Goal: Information Seeking & Learning: Learn about a topic

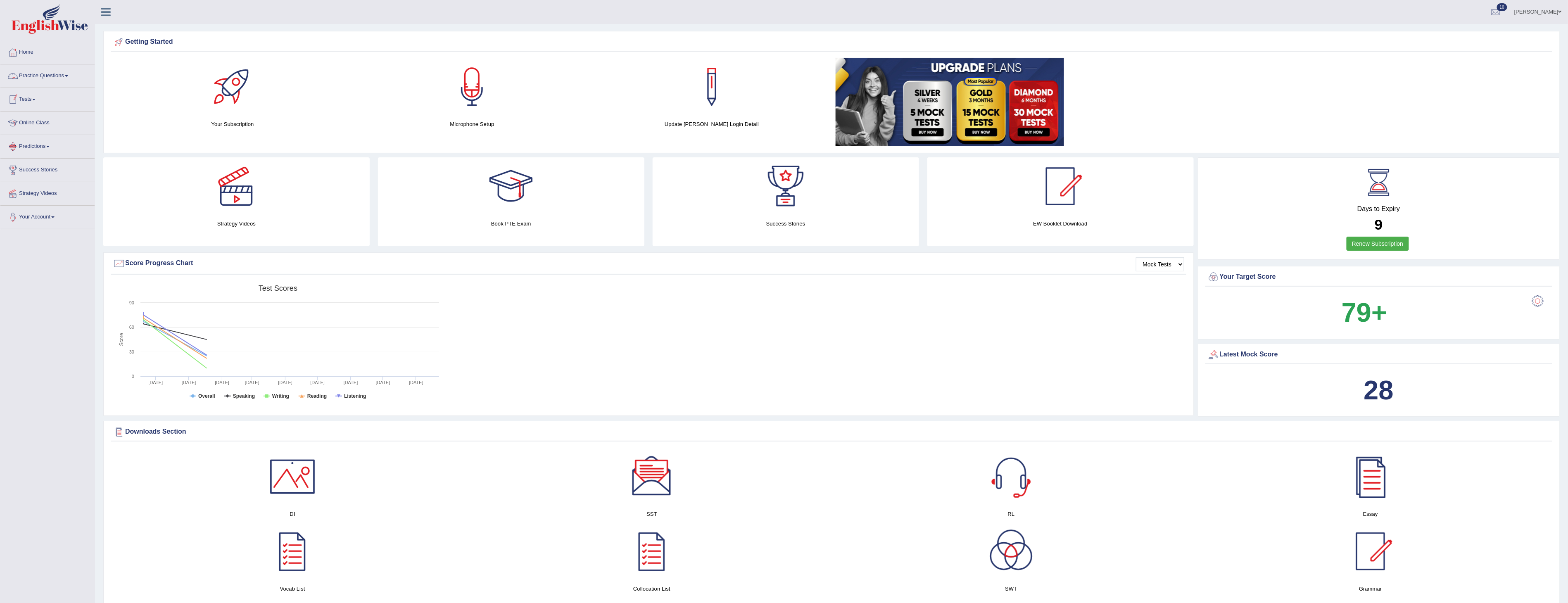
click at [43, 77] on link "Practice Questions" at bounding box center [48, 75] width 94 height 21
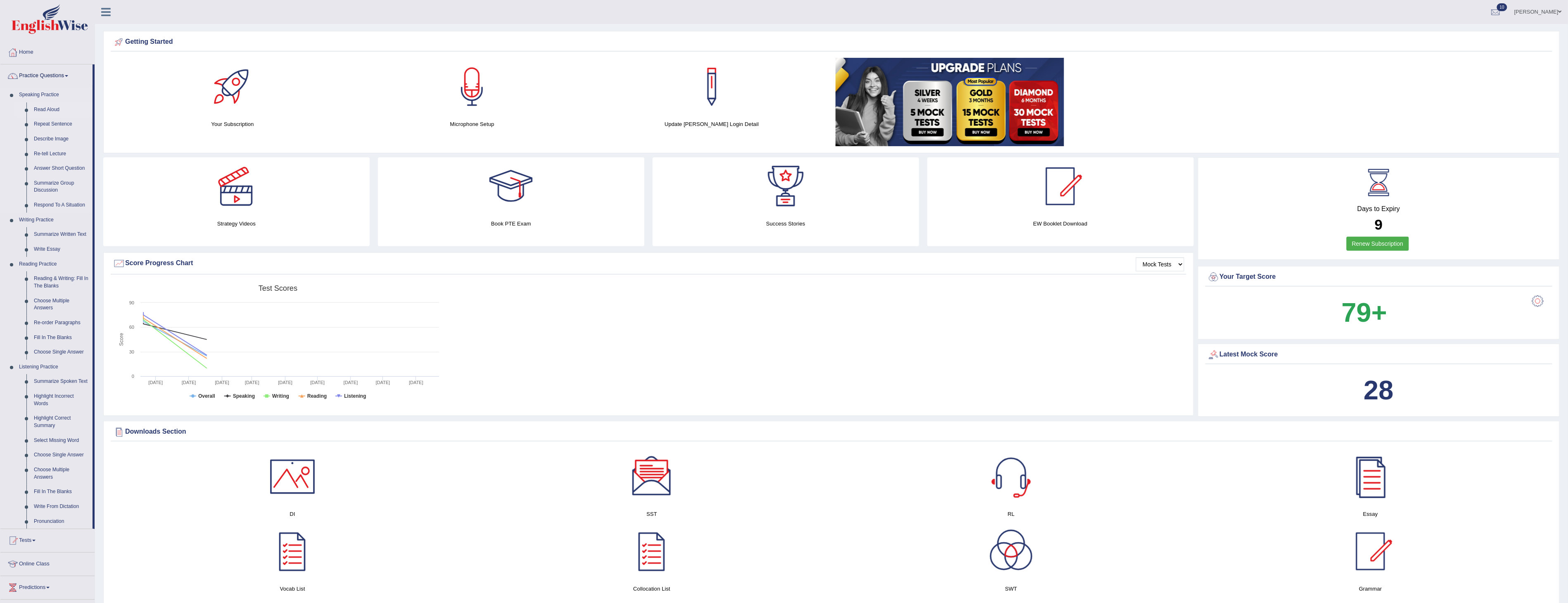
click at [42, 106] on link "Read Aloud" at bounding box center [61, 110] width 62 height 15
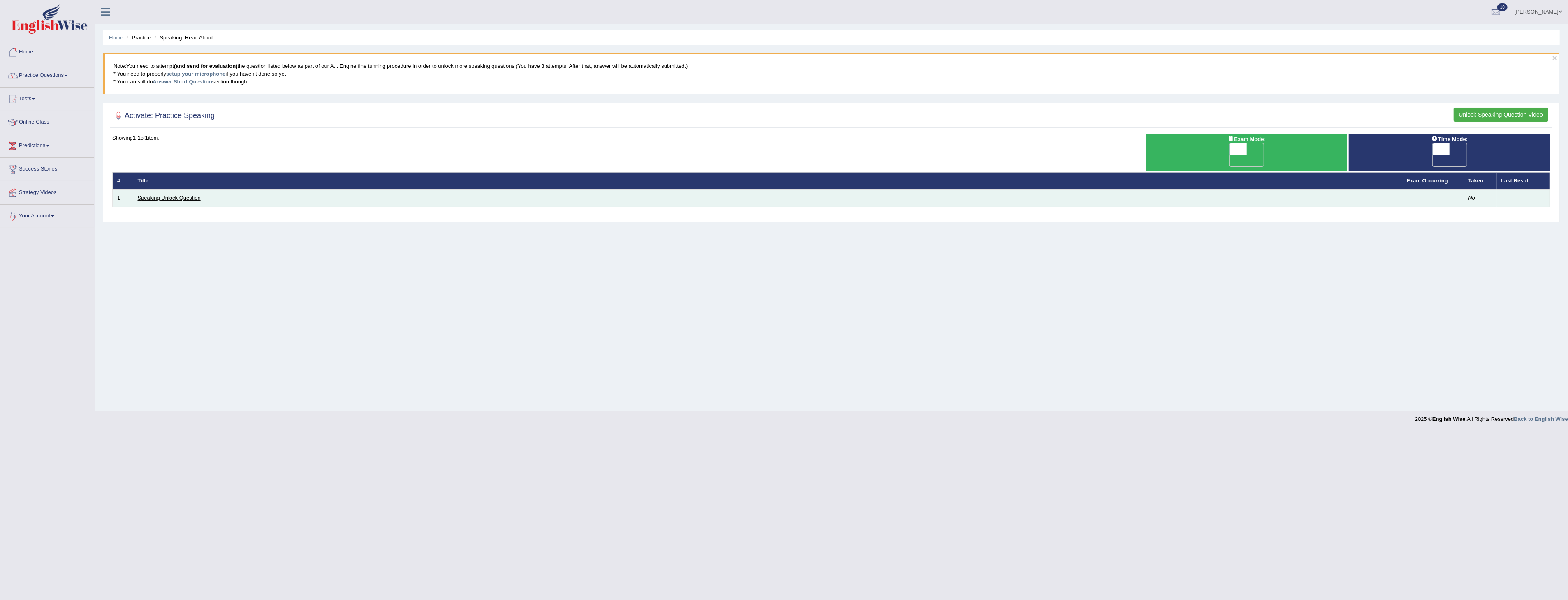
click at [153, 195] on link "Speaking Unlock Question" at bounding box center [169, 198] width 63 height 6
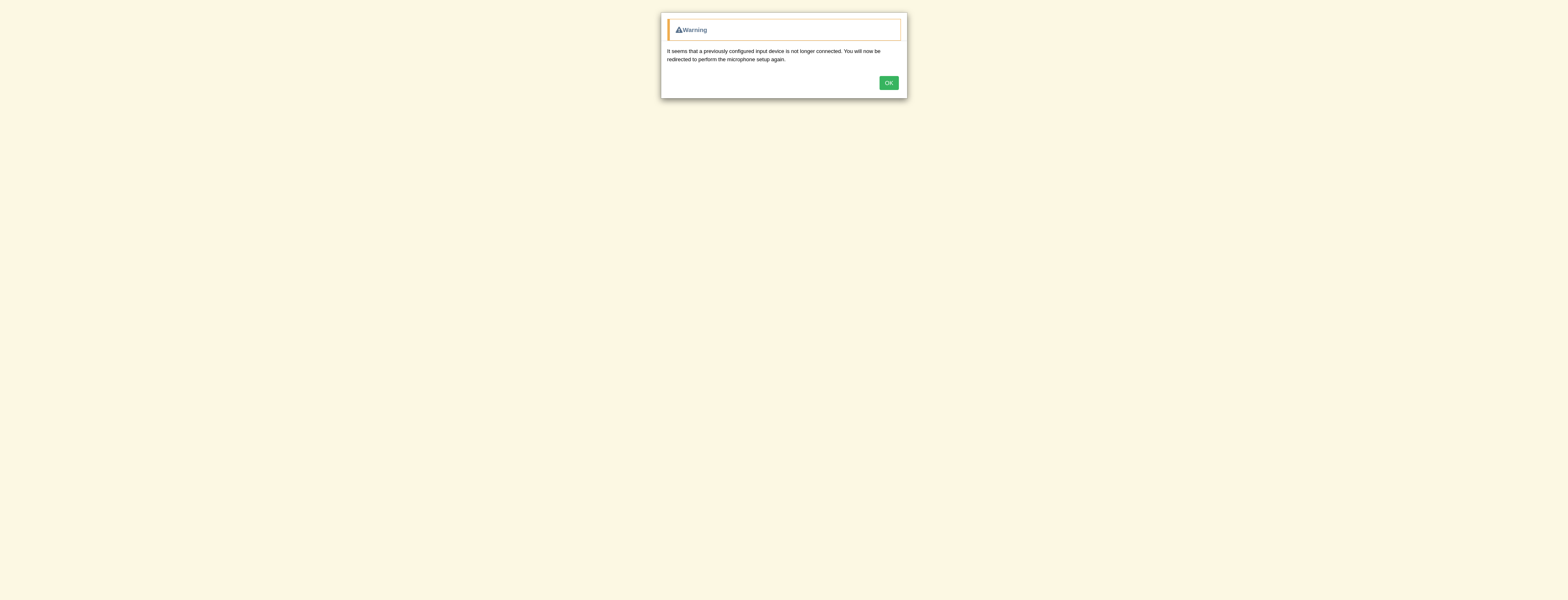
click at [886, 80] on button "OK" at bounding box center [889, 83] width 19 height 14
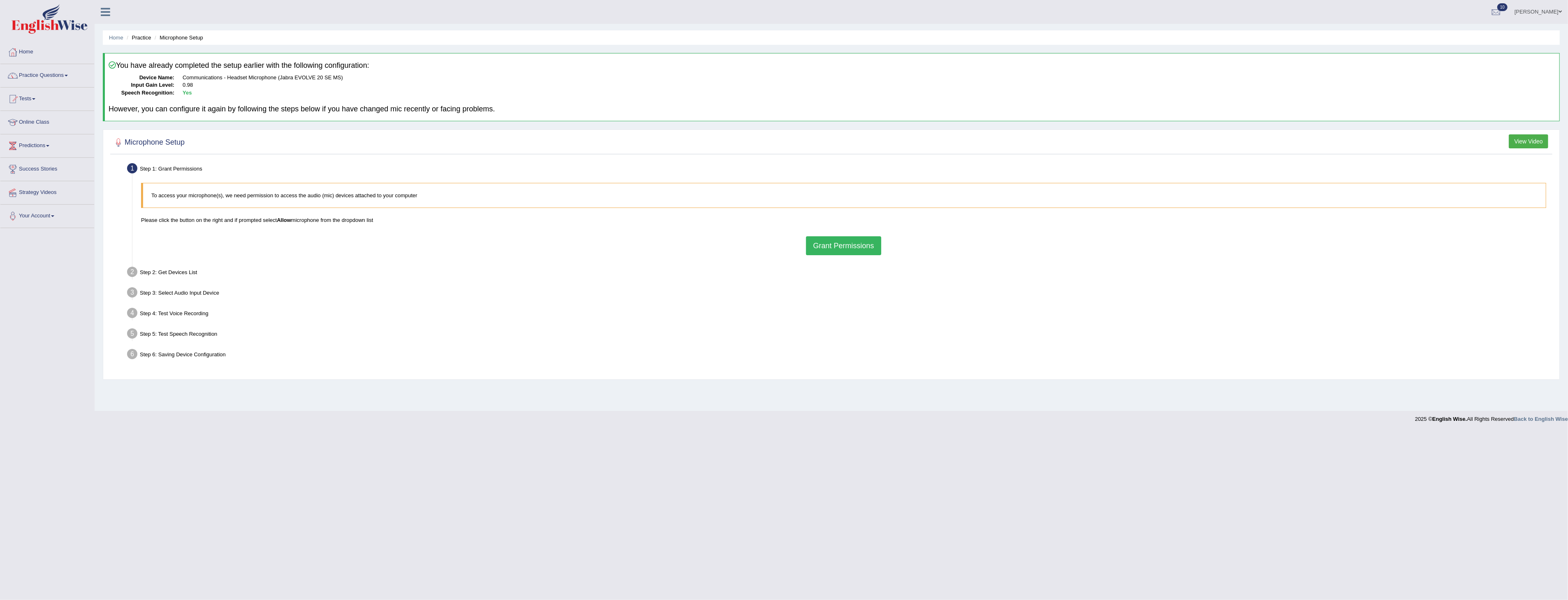
click at [847, 248] on button "Grant Permissions" at bounding box center [843, 245] width 75 height 19
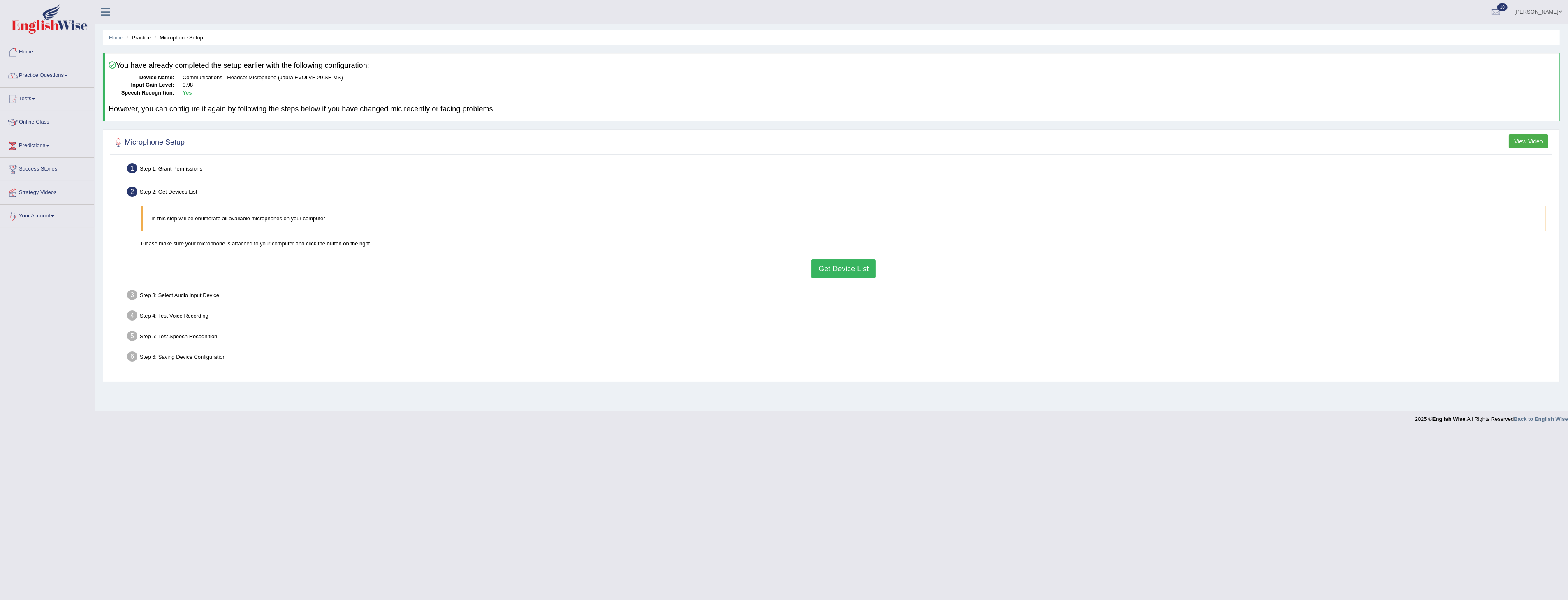
click at [841, 268] on button "Get Device List" at bounding box center [843, 268] width 64 height 19
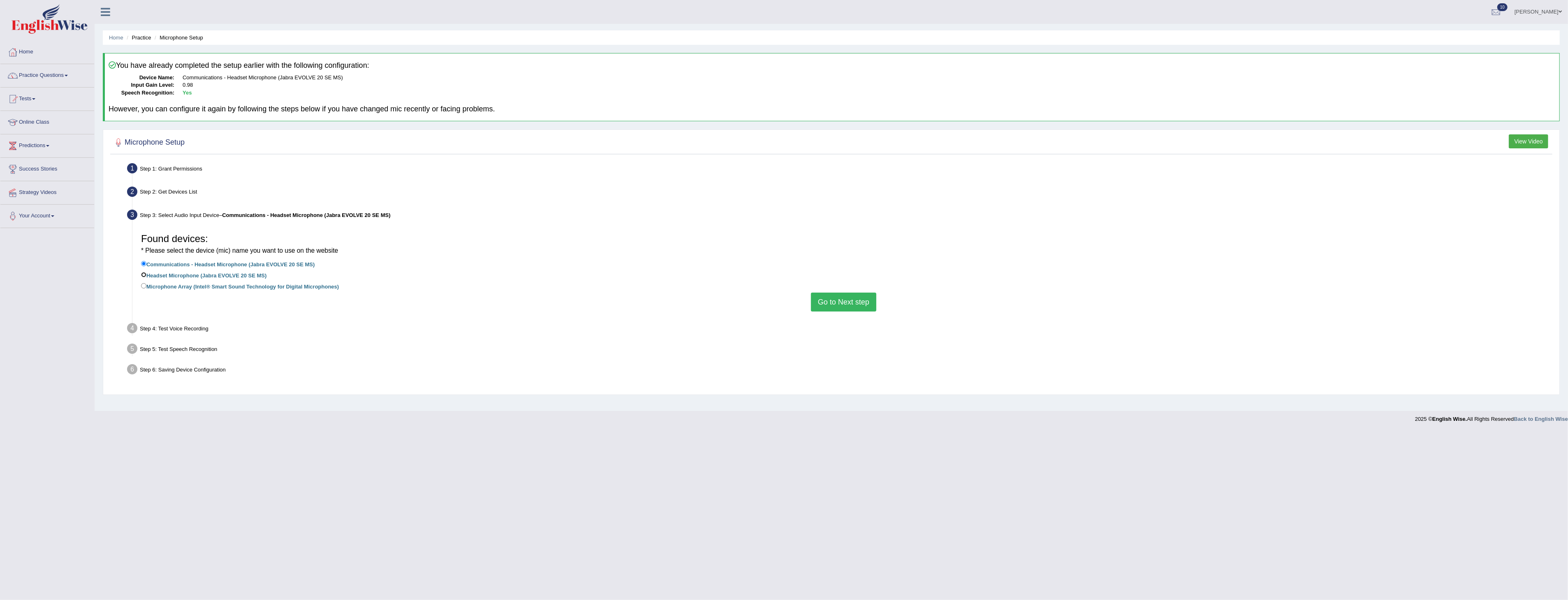
click at [144, 274] on input "Headset Microphone (Jabra EVOLVE 20 SE MS)" at bounding box center [144, 274] width 5 height 5
radio input "true"
click at [143, 263] on input "Communications - Headset Microphone (Jabra EVOLVE 20 SE MS)" at bounding box center [144, 263] width 5 height 5
radio input "true"
click at [853, 301] on button "Go to Next step" at bounding box center [843, 302] width 65 height 19
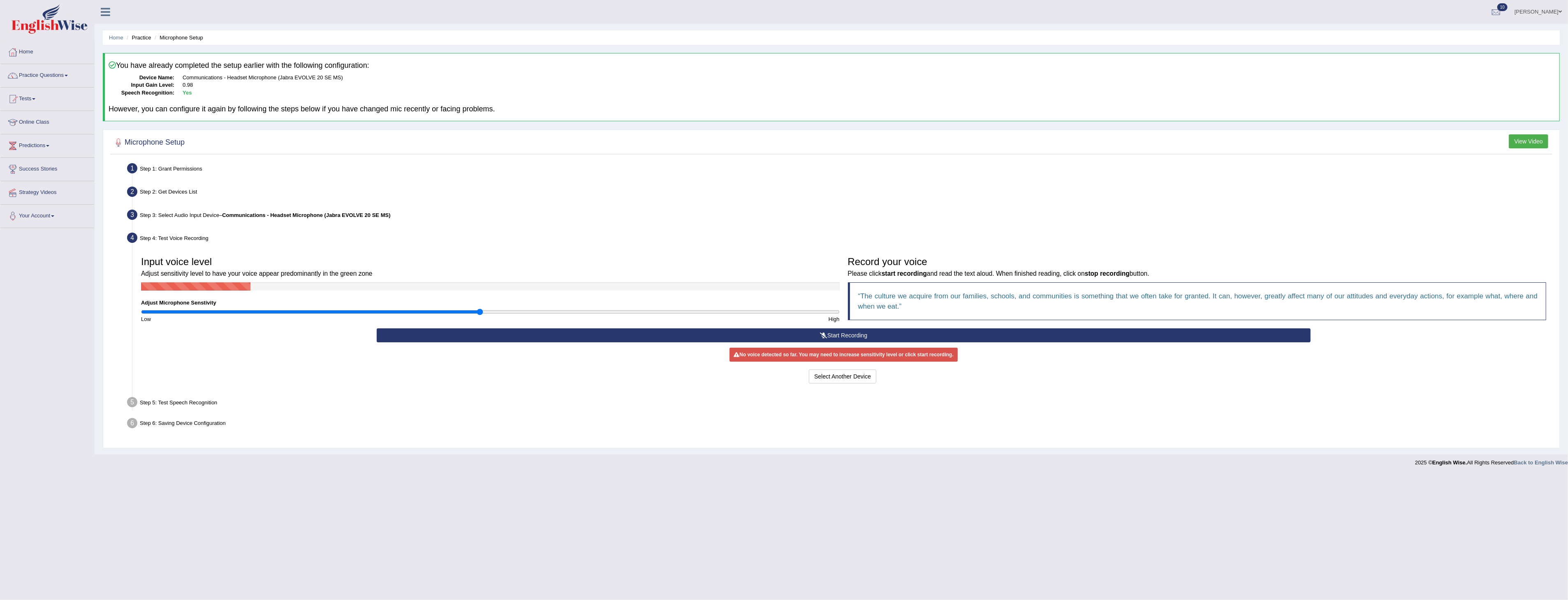
click at [846, 332] on button "Start Recording" at bounding box center [844, 335] width 934 height 14
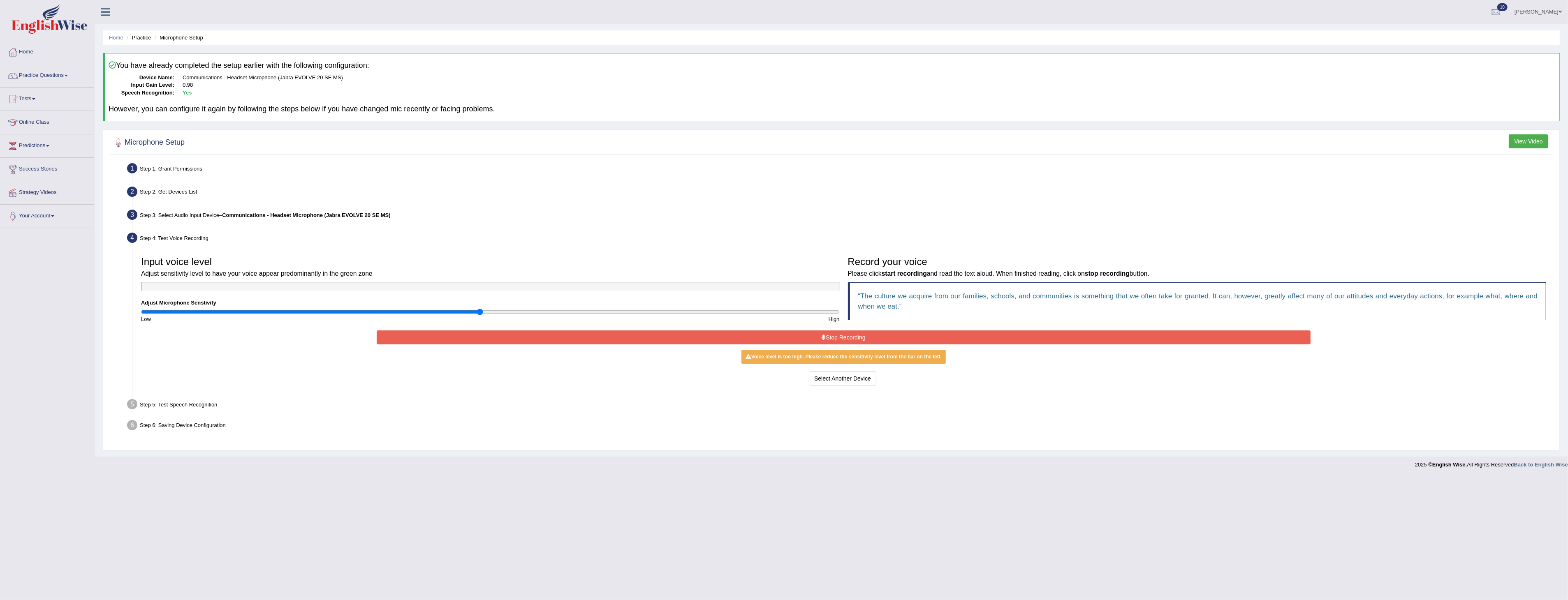
click at [842, 338] on button "Stop Recording" at bounding box center [844, 337] width 934 height 14
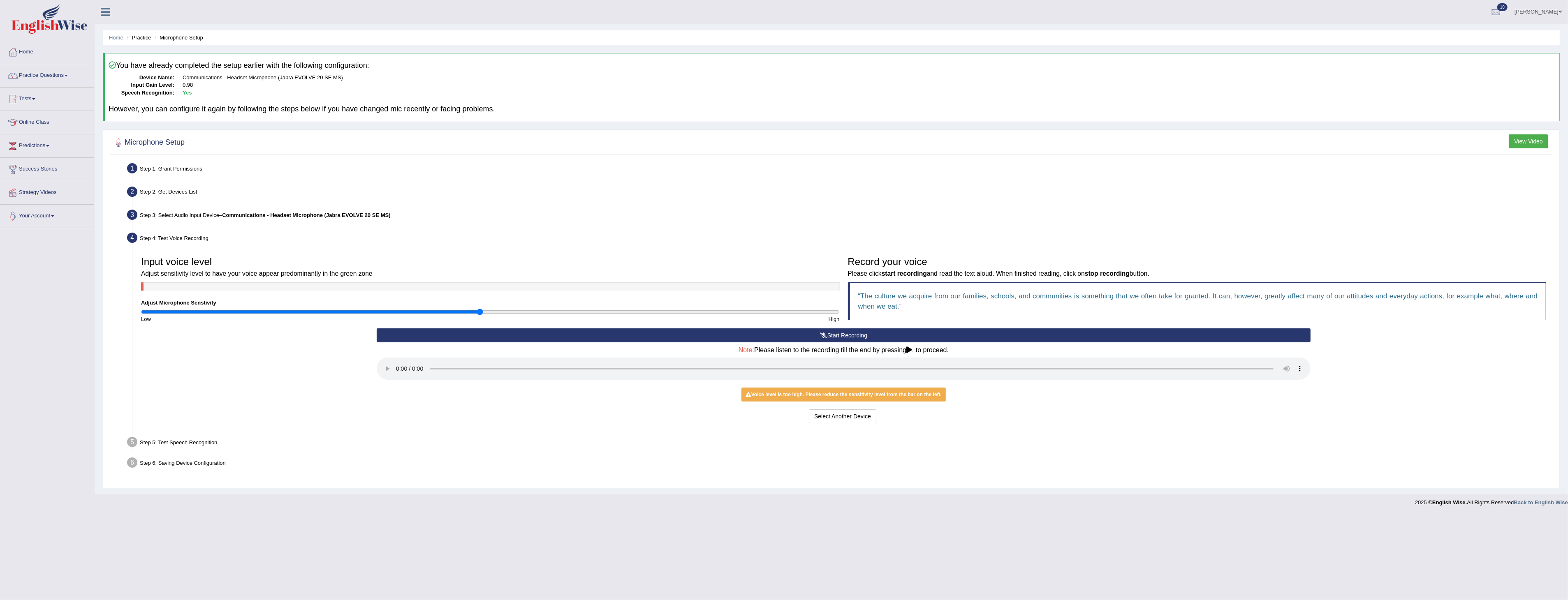
click at [843, 333] on button "Start Recording" at bounding box center [844, 335] width 934 height 14
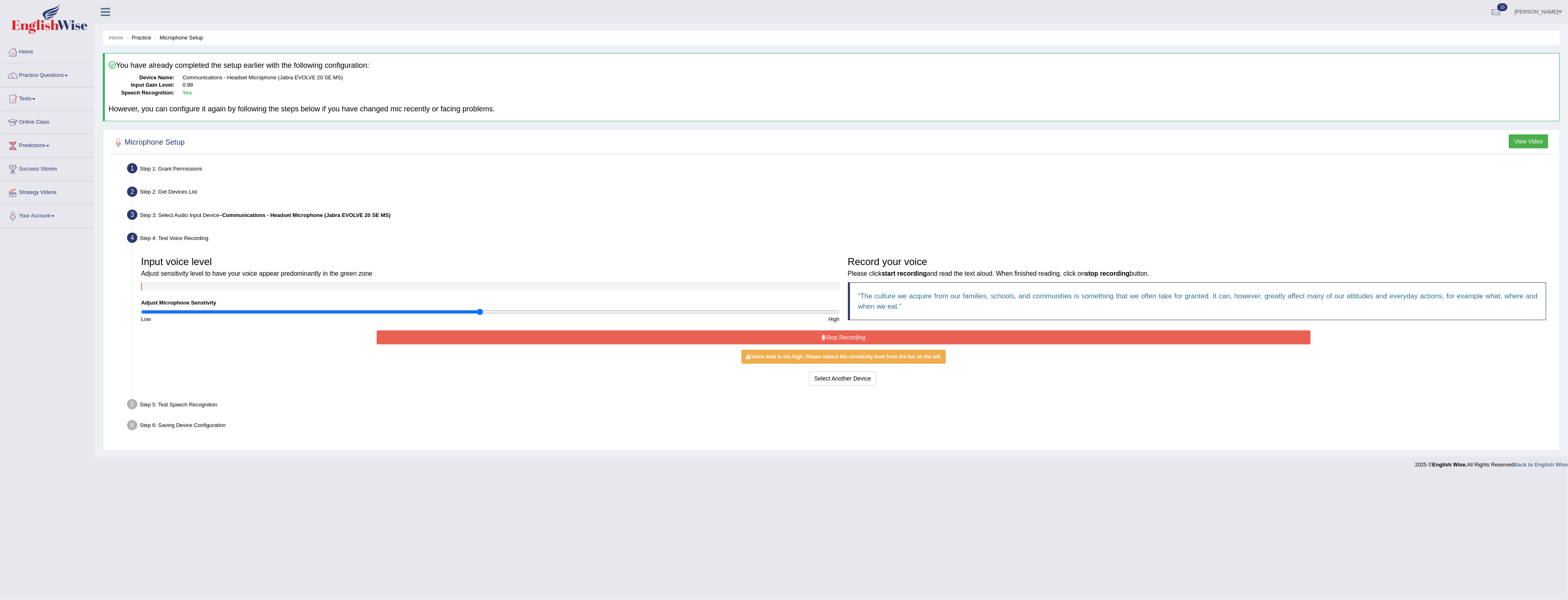
click at [844, 336] on button "Stop Recording" at bounding box center [844, 337] width 934 height 14
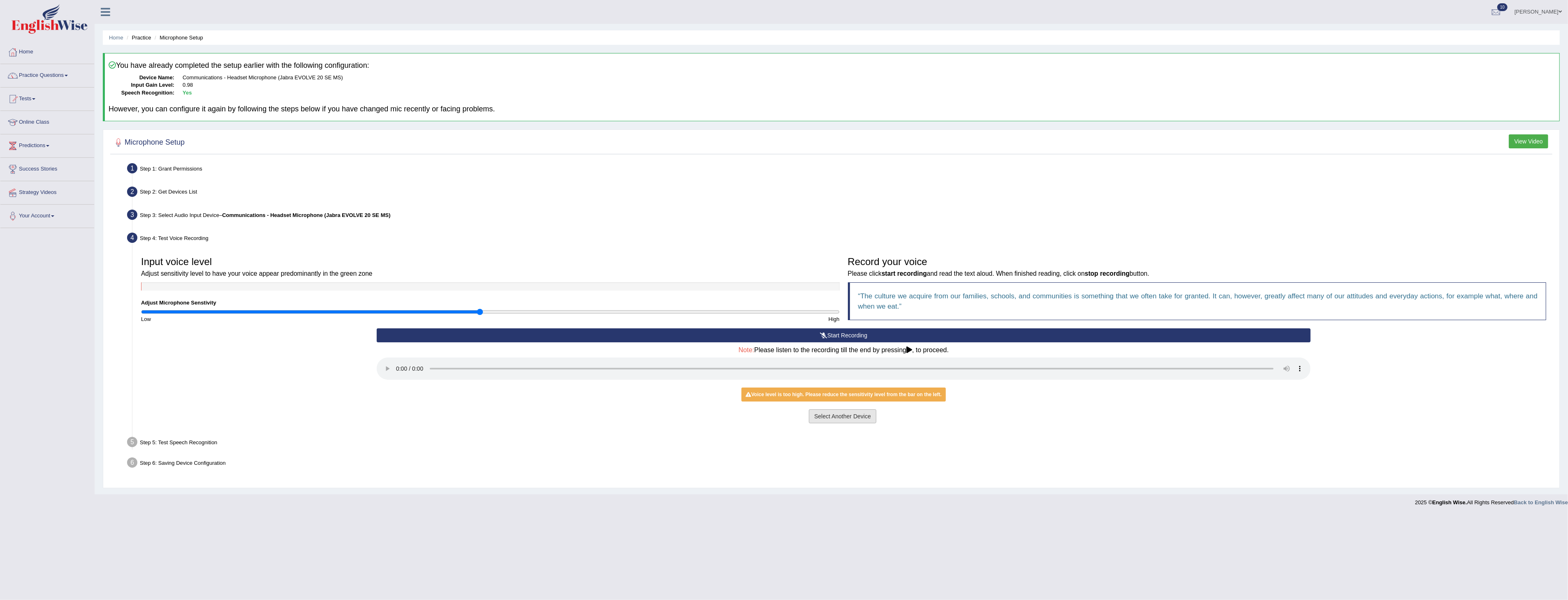
click at [840, 419] on button "Select Another Device" at bounding box center [842, 416] width 68 height 14
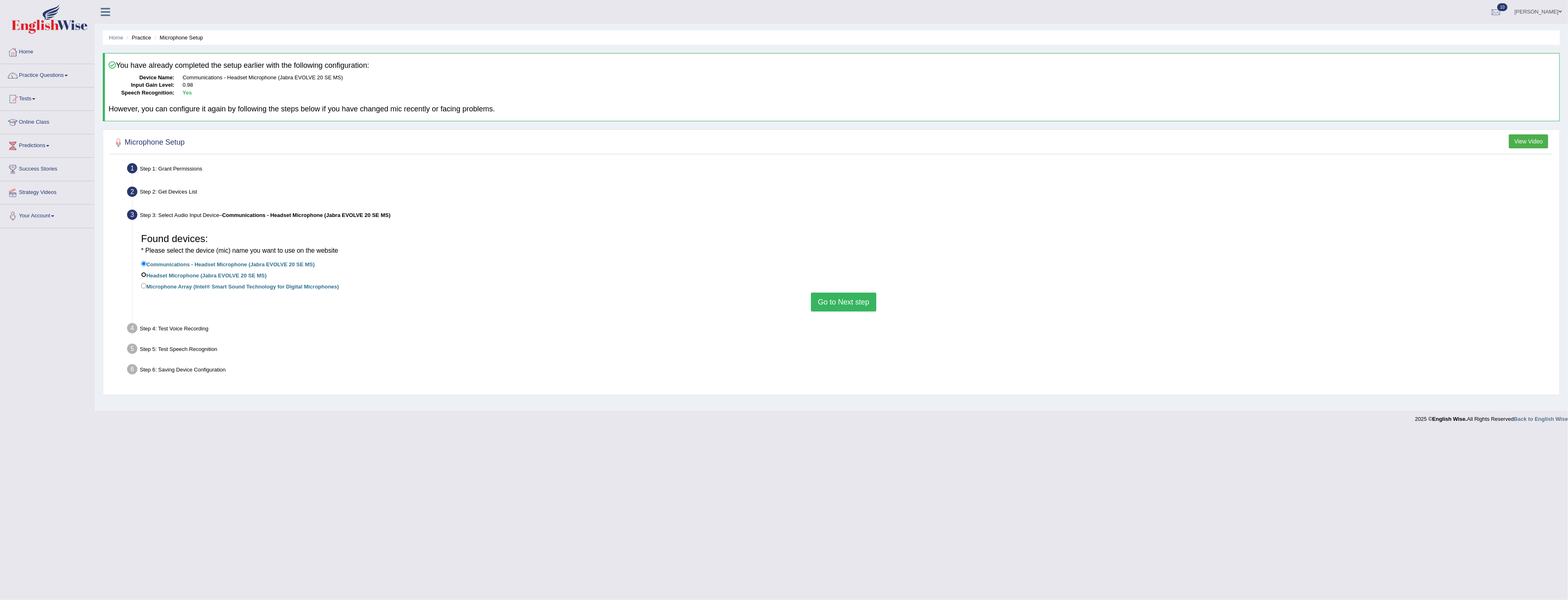
click at [142, 273] on input "Headset Microphone (Jabra EVOLVE 20 SE MS)" at bounding box center [144, 274] width 5 height 5
radio input "true"
click at [858, 307] on button "Go to Next step" at bounding box center [843, 302] width 65 height 19
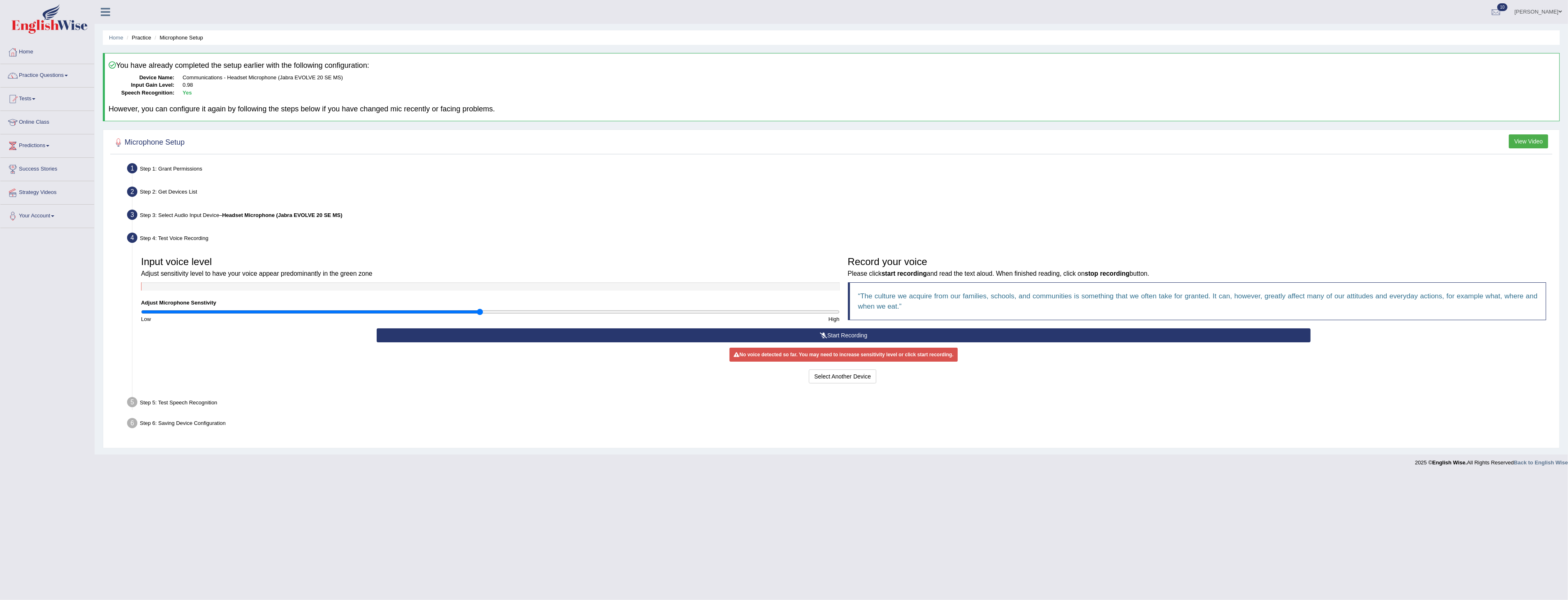
click at [1337, 120] on div "You have already completed the setup earlier with the following configuration: …" at bounding box center [831, 87] width 1457 height 68
click at [1354, 155] on div "Microphone Setup View Video Step 1: Grant Permissions To access your microphone…" at bounding box center [831, 289] width 1457 height 319
drag, startPoint x: 931, startPoint y: 302, endPoint x: 761, endPoint y: 236, distance: 182.4
click at [807, 292] on div "Input voice level Adjust sensitivity level to have your voice appear predominan…" at bounding box center [844, 290] width 1413 height 76
drag, startPoint x: 761, startPoint y: 236, endPoint x: 737, endPoint y: 295, distance: 63.7
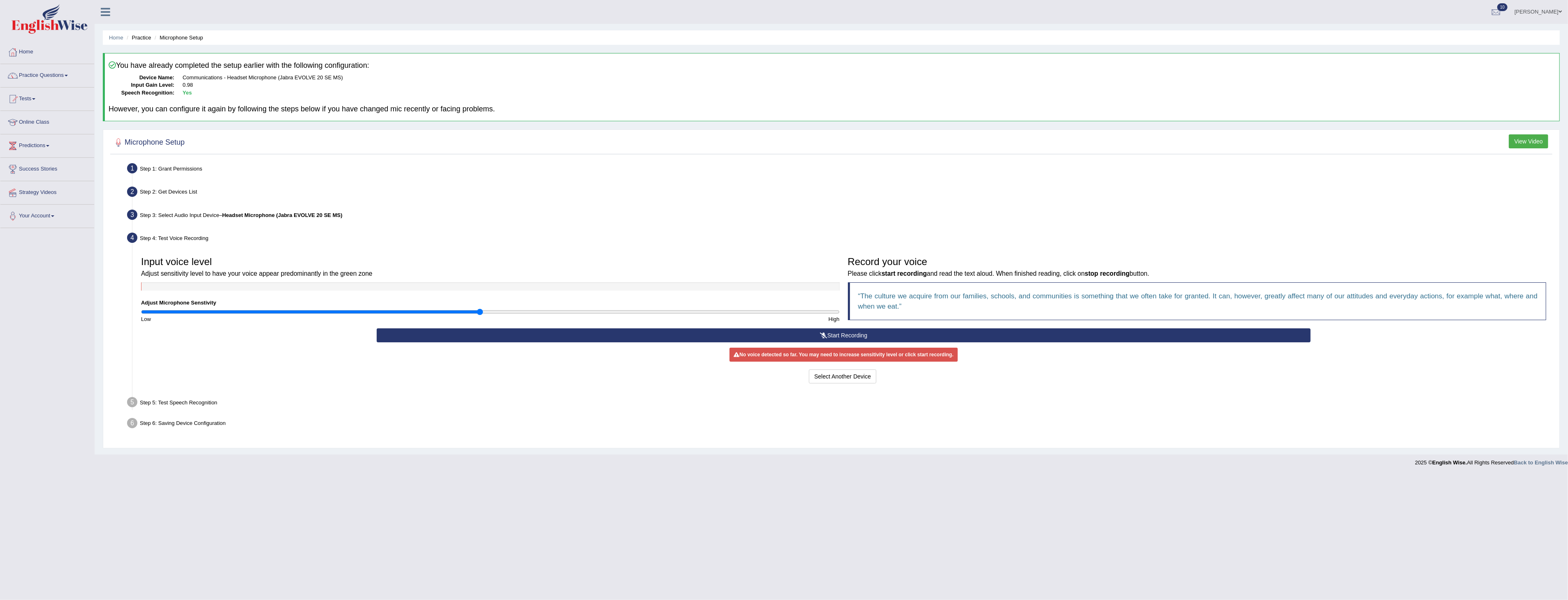
click at [654, 226] on ul "Step 1: Grant Permissions To access your microphone(s), we need permission to a…" at bounding box center [831, 297] width 1438 height 273
click at [933, 306] on blockquote "The culture we acquire from our families, schools, and communities is something…" at bounding box center [1197, 301] width 699 height 38
click at [1006, 382] on div "Select Another Device Voice is ok. Go to Next step" at bounding box center [844, 377] width 934 height 16
drag, startPoint x: 1006, startPoint y: 382, endPoint x: 861, endPoint y: 356, distance: 147.3
click at [861, 356] on div "Start Recording Stop Recording Note: Please listen to the recording till the en…" at bounding box center [844, 357] width 942 height 57
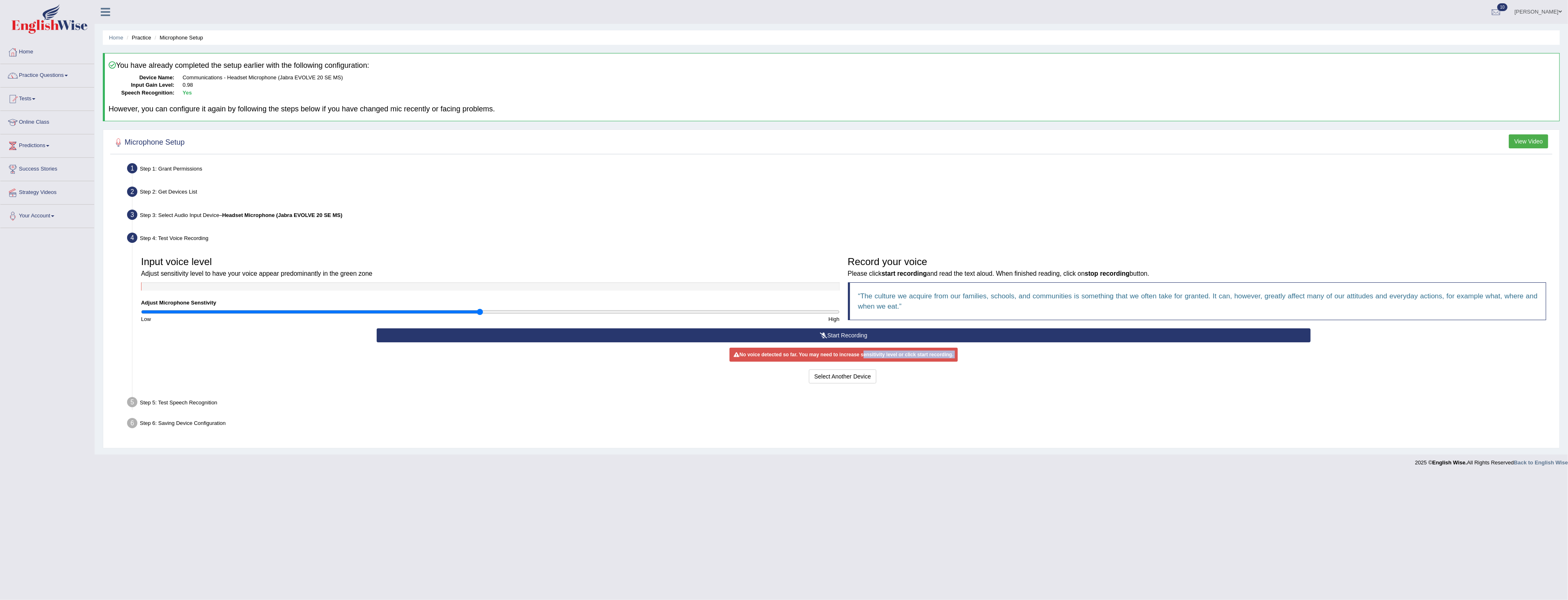
click at [1017, 397] on div "Step 5: Test Speech Recognition" at bounding box center [839, 404] width 1432 height 18
click at [821, 333] on icon at bounding box center [824, 335] width 7 height 5
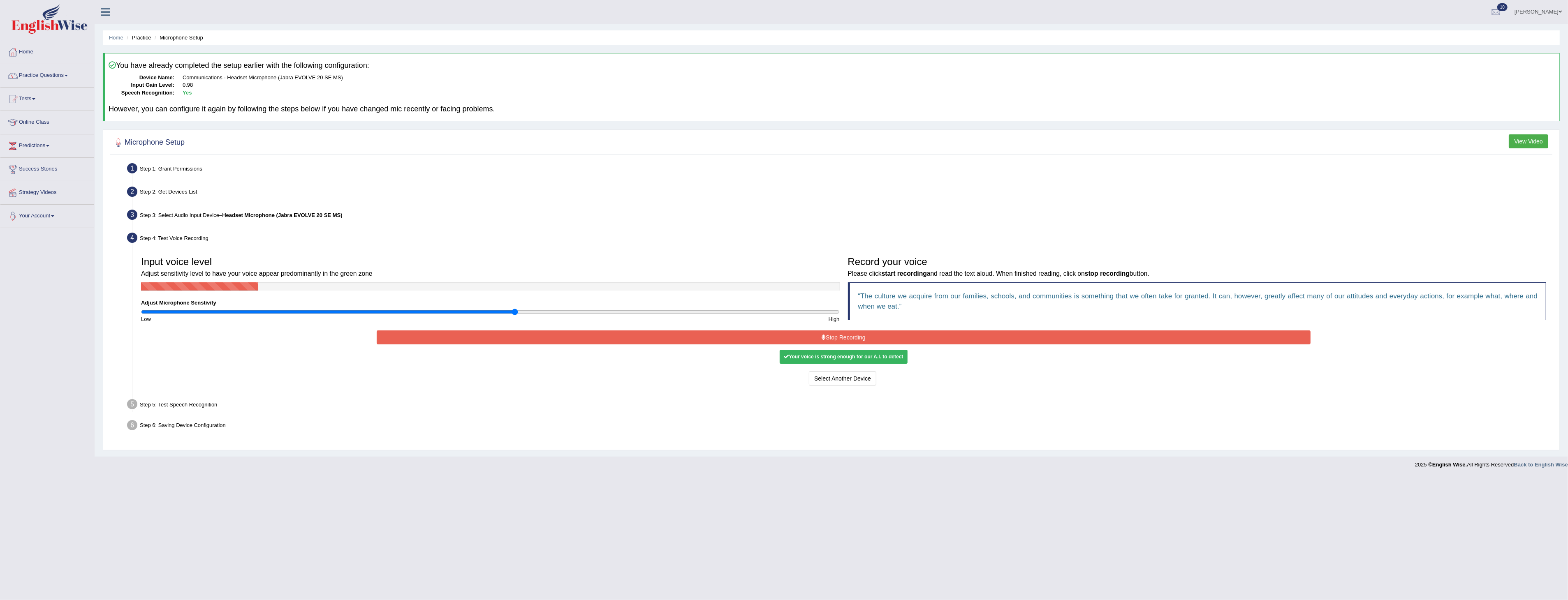
drag, startPoint x: 478, startPoint y: 309, endPoint x: 513, endPoint y: 312, distance: 35.1
click at [513, 312] on input "range" at bounding box center [491, 312] width 699 height 7
drag, startPoint x: 513, startPoint y: 312, endPoint x: 508, endPoint y: 313, distance: 5.1
type input "1.06"
click at [508, 313] on input "range" at bounding box center [491, 312] width 699 height 7
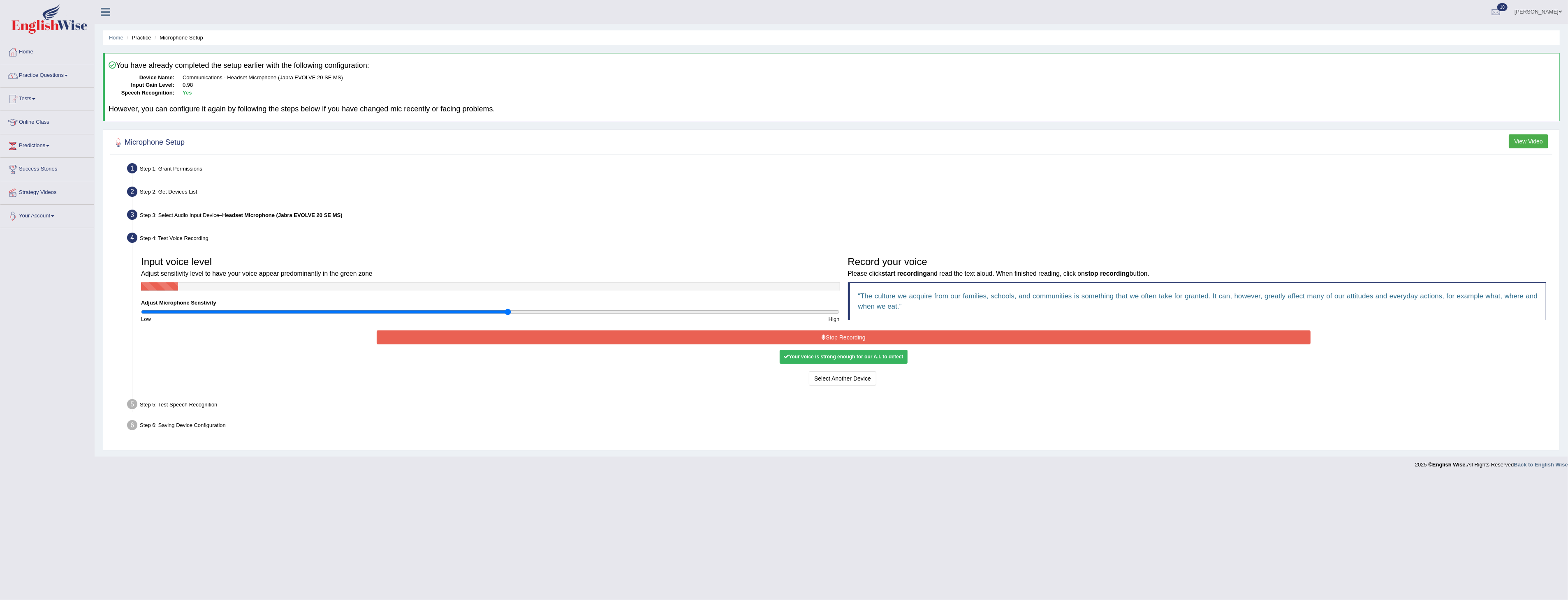
click at [743, 333] on button "Stop Recording" at bounding box center [844, 337] width 934 height 14
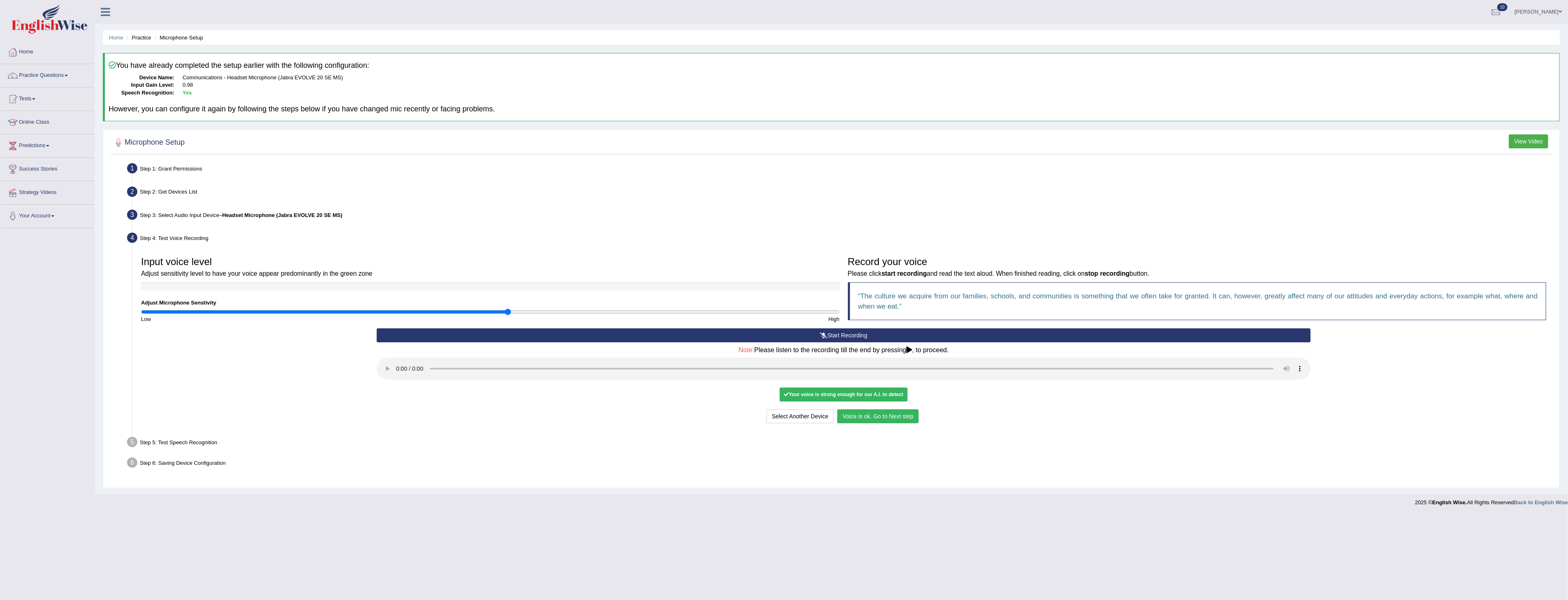
click at [877, 410] on button "Voice is ok. Go to Next step" at bounding box center [878, 416] width 82 height 14
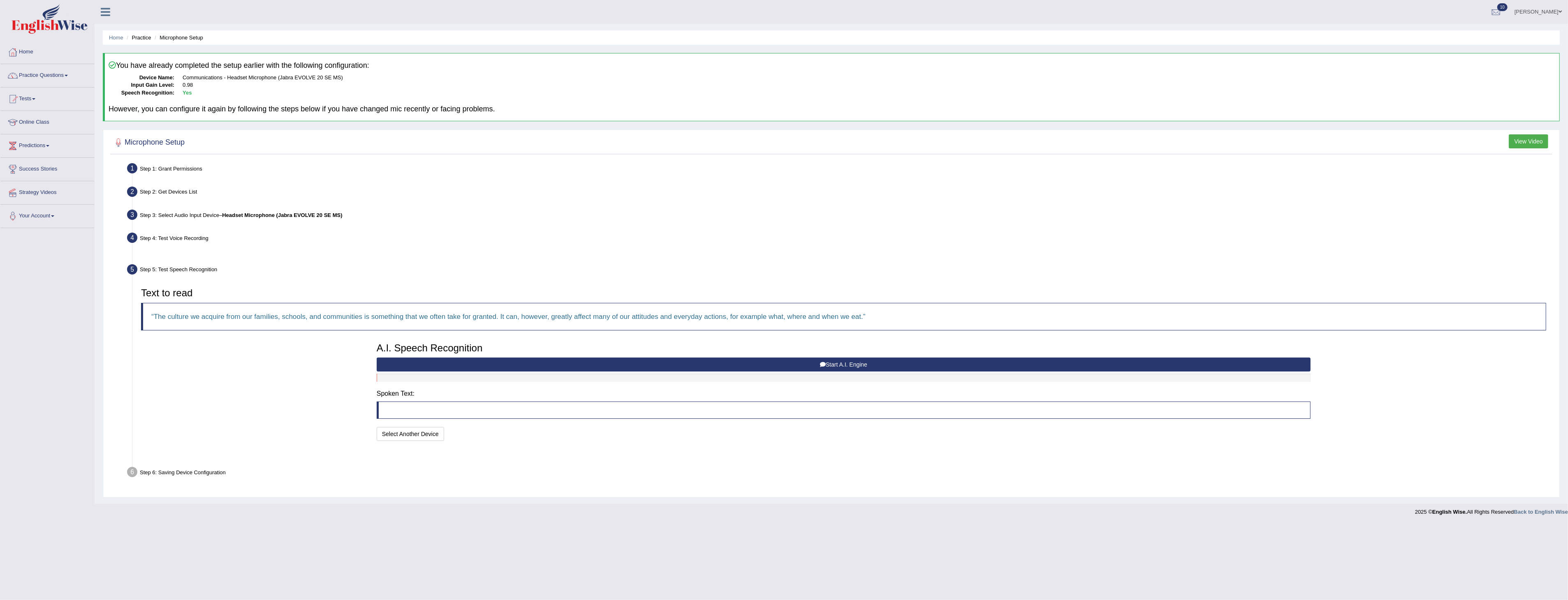
click at [881, 413] on div "Text to read The culture we acquire from our families, schools, and communities…" at bounding box center [844, 363] width 1413 height 159
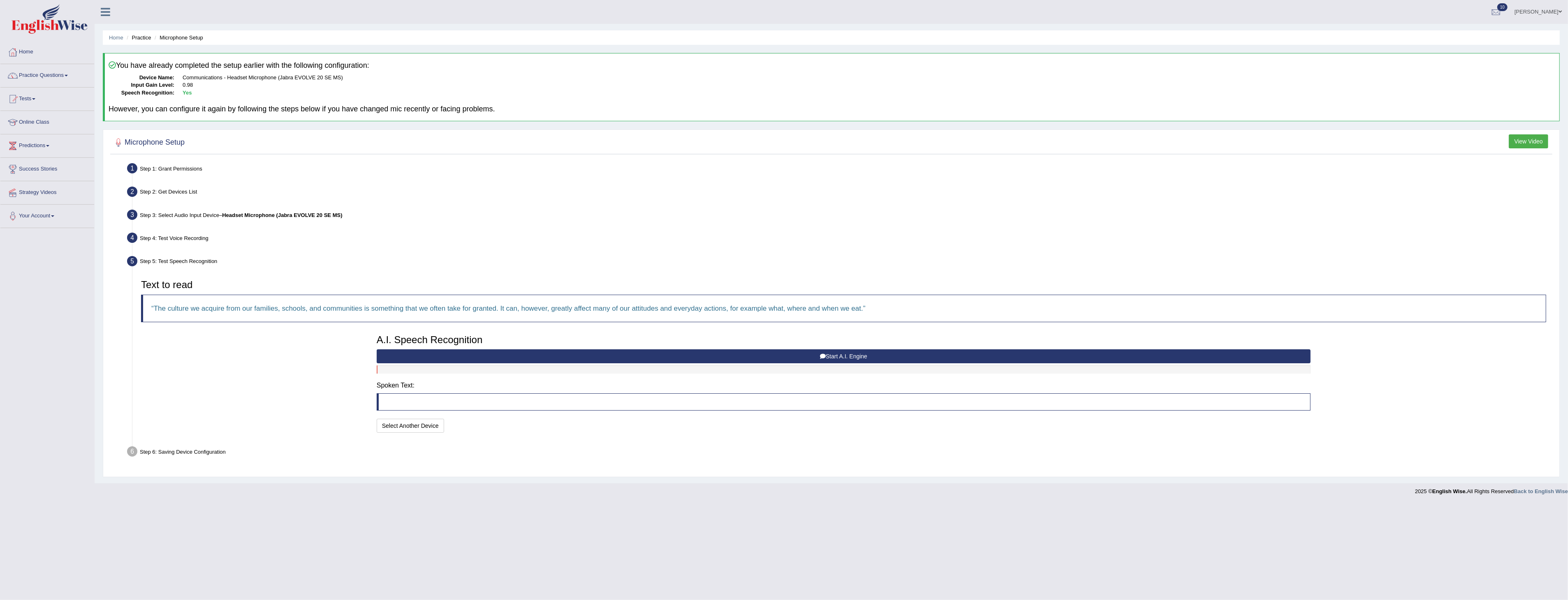
click at [889, 416] on div "A.I. Speech Recognition Start A.I. Engine Stop A.I. Engine Note: Please listen …" at bounding box center [844, 383] width 942 height 105
click at [780, 354] on button "Start A.I. Engine" at bounding box center [844, 356] width 934 height 14
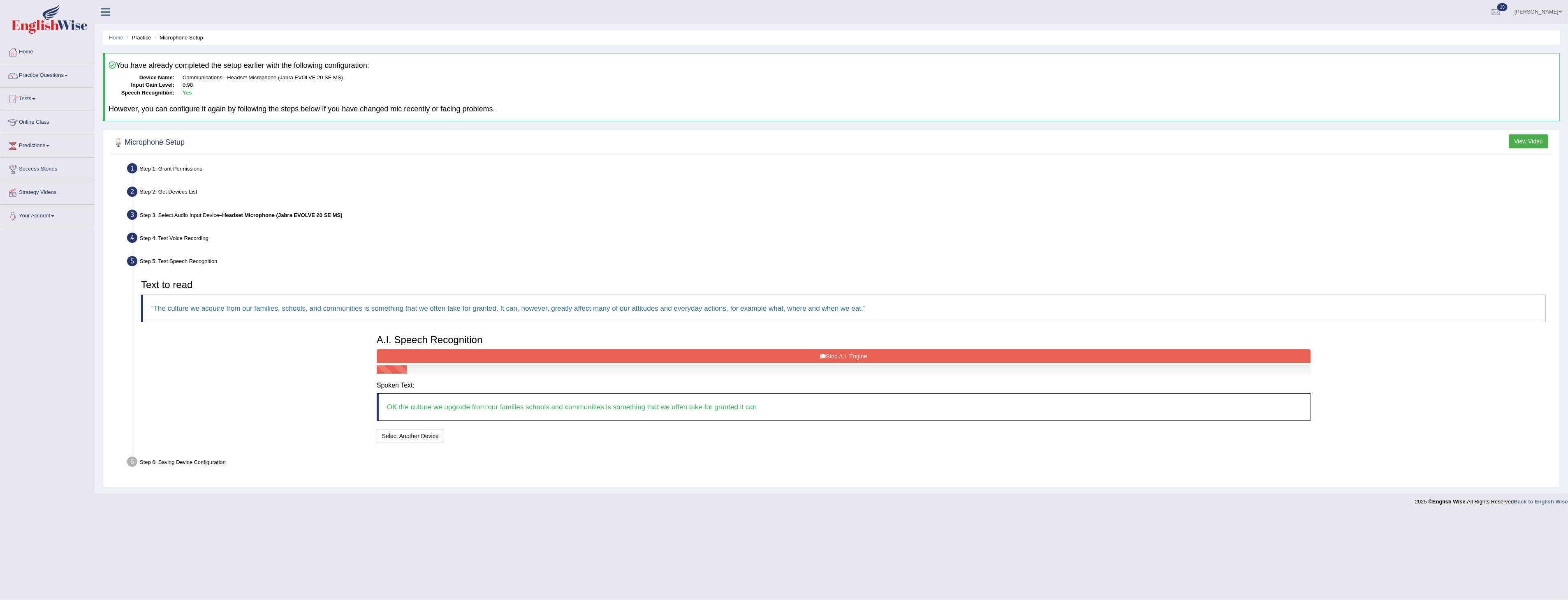
click at [841, 351] on button "Stop A.I. Engine" at bounding box center [844, 356] width 934 height 14
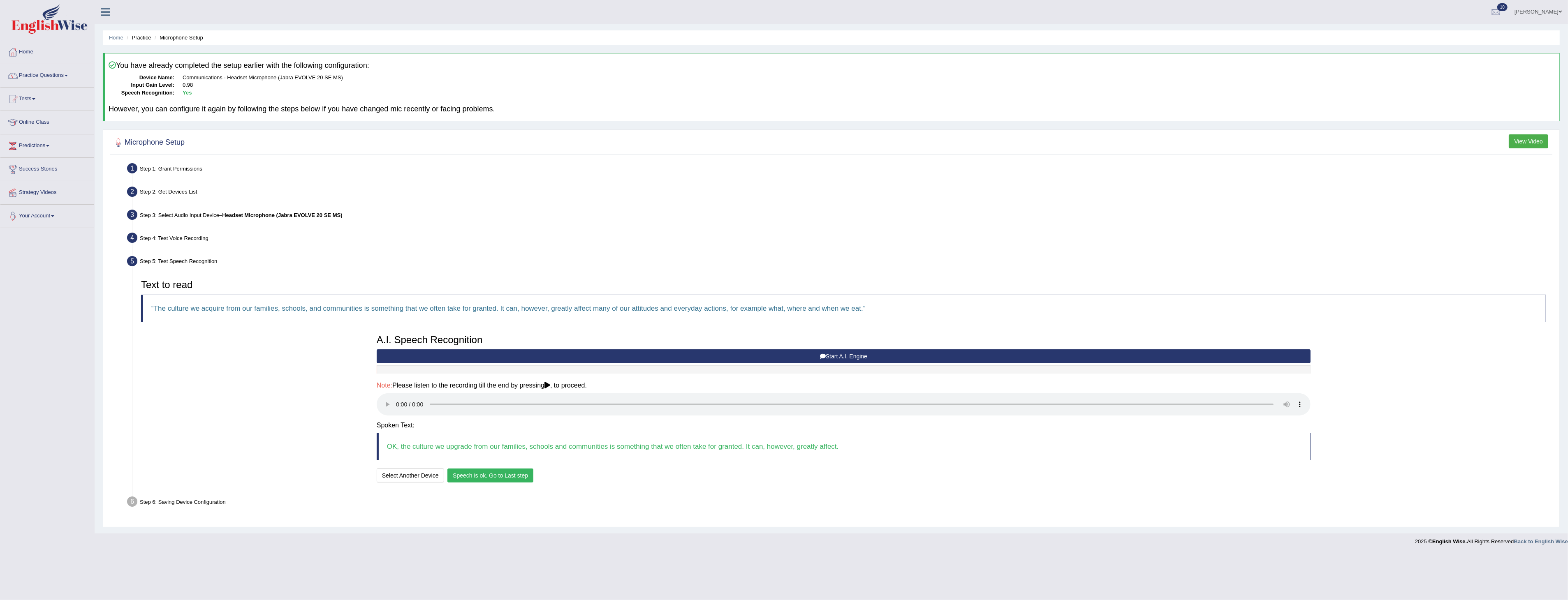
click at [486, 469] on button "Speech is ok. Go to Last step" at bounding box center [490, 475] width 86 height 14
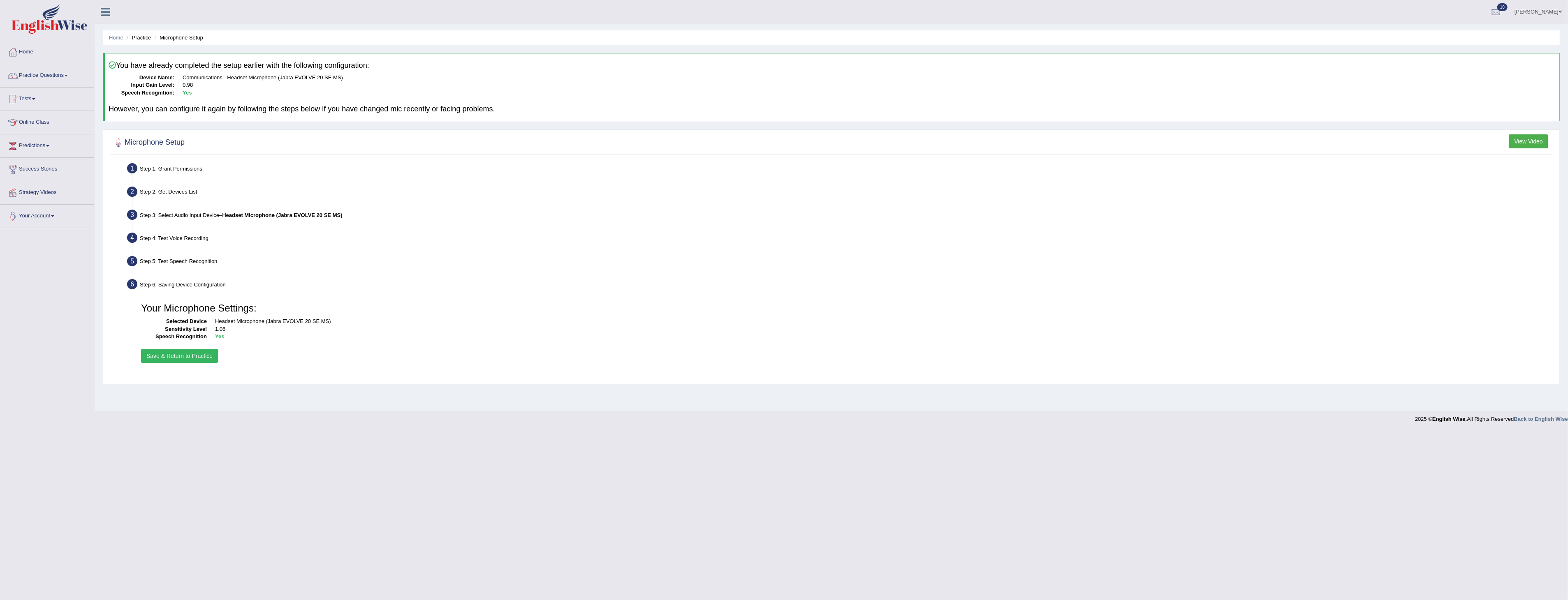
click at [199, 358] on button "Save & Return to Practice" at bounding box center [180, 356] width 77 height 14
click at [200, 355] on button "Save & Return to Practice" at bounding box center [180, 356] width 77 height 14
click at [209, 353] on button "Save & Return to Practice" at bounding box center [180, 356] width 77 height 14
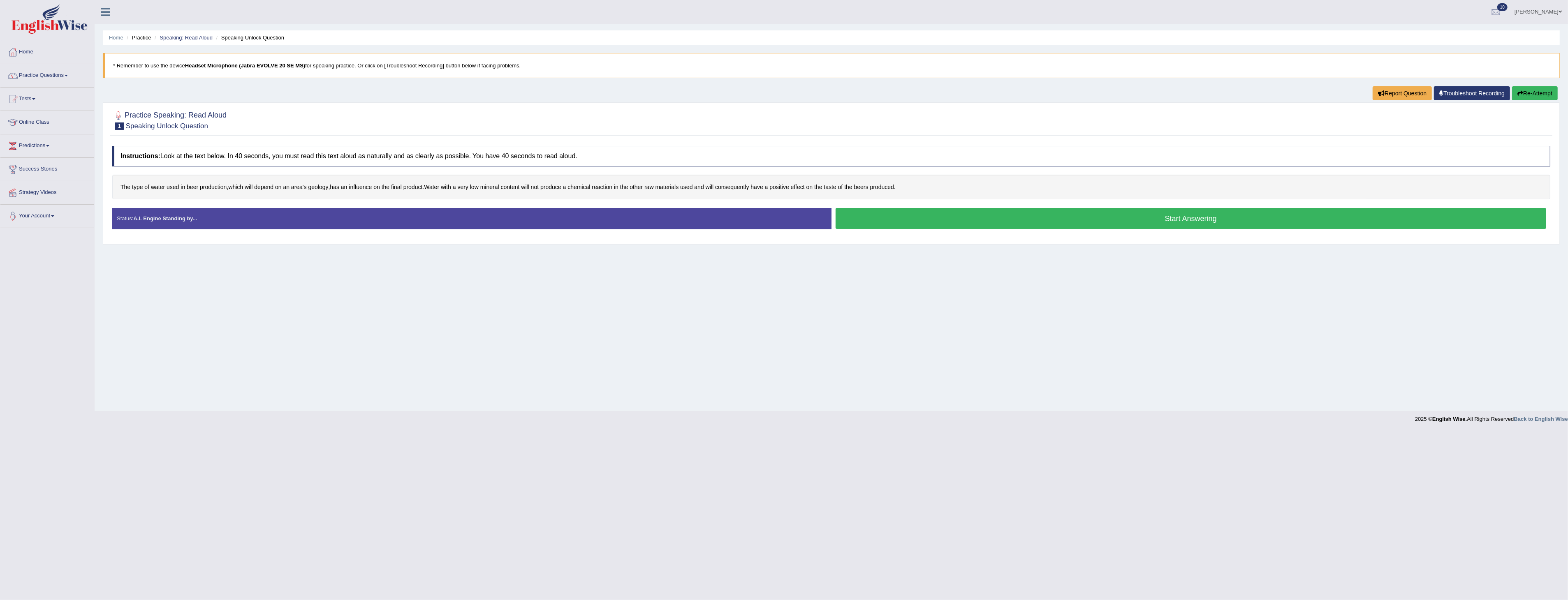
click at [212, 352] on div "Home Practice Speaking: Read Aloud Speaking Unlock Question * Remember to use t…" at bounding box center [831, 206] width 1474 height 411
click at [954, 220] on button "Start Answering" at bounding box center [1191, 218] width 711 height 21
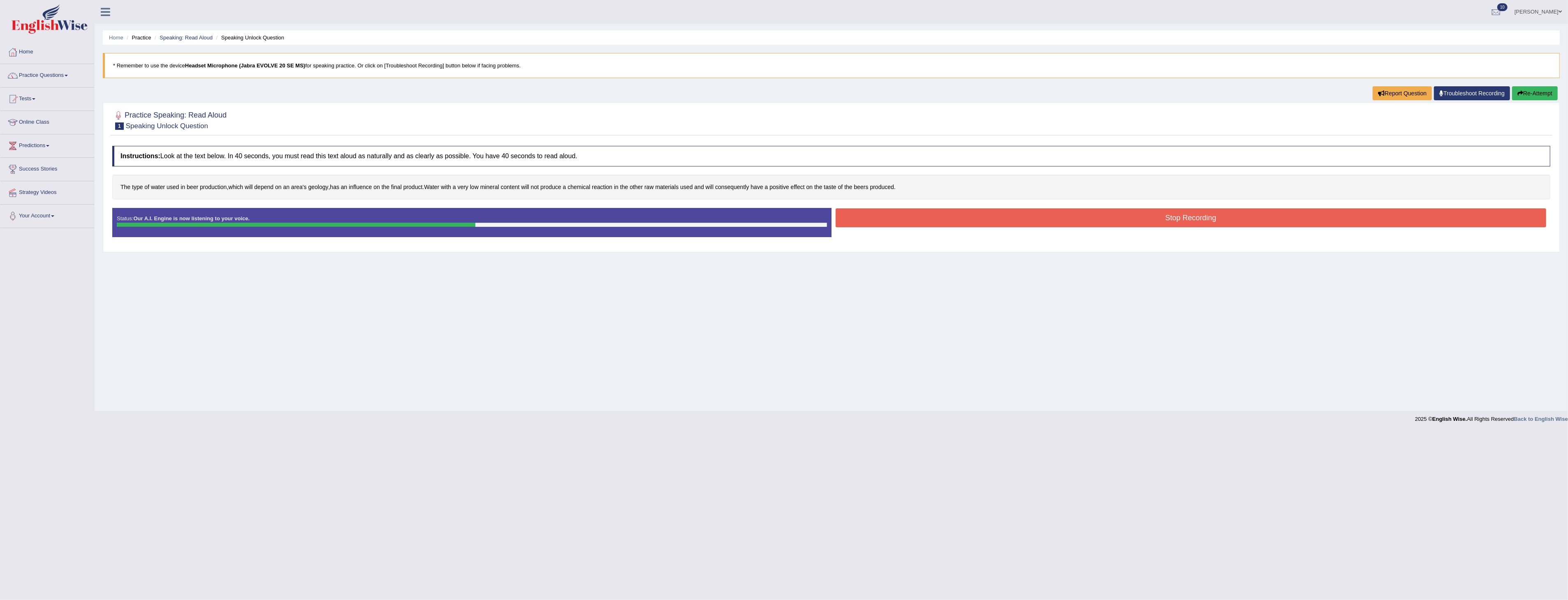
click at [957, 217] on button "Stop Recording" at bounding box center [1191, 218] width 711 height 19
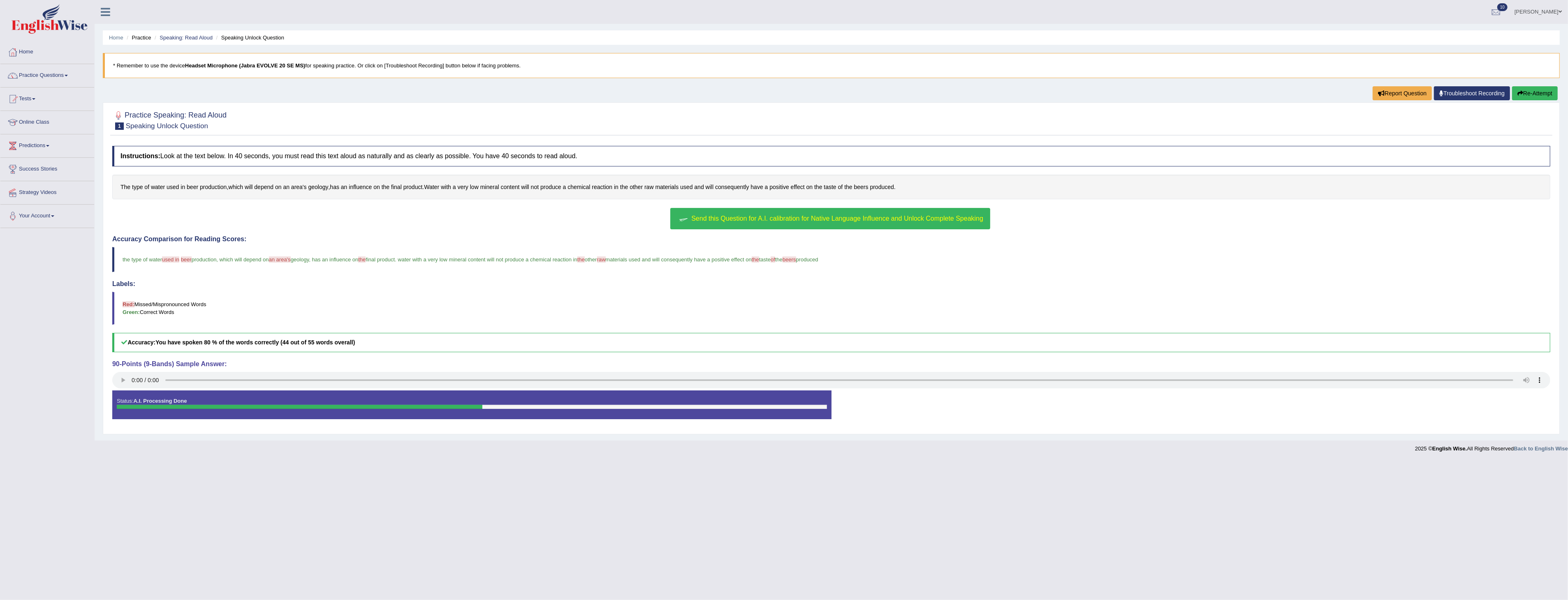
click at [754, 215] on span "Send this Question for A.I. calibration for Native Language Influence and Unloc…" at bounding box center [838, 218] width 292 height 7
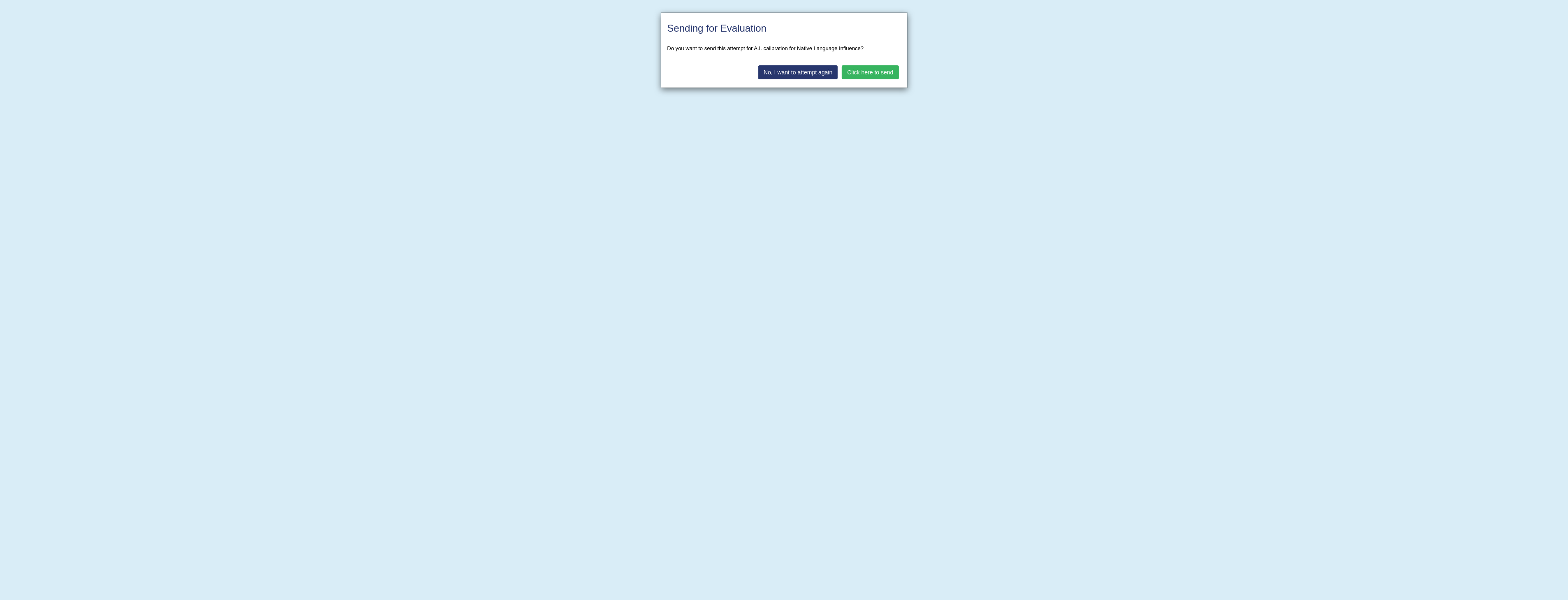
click at [864, 70] on button "Click here to send" at bounding box center [870, 72] width 57 height 14
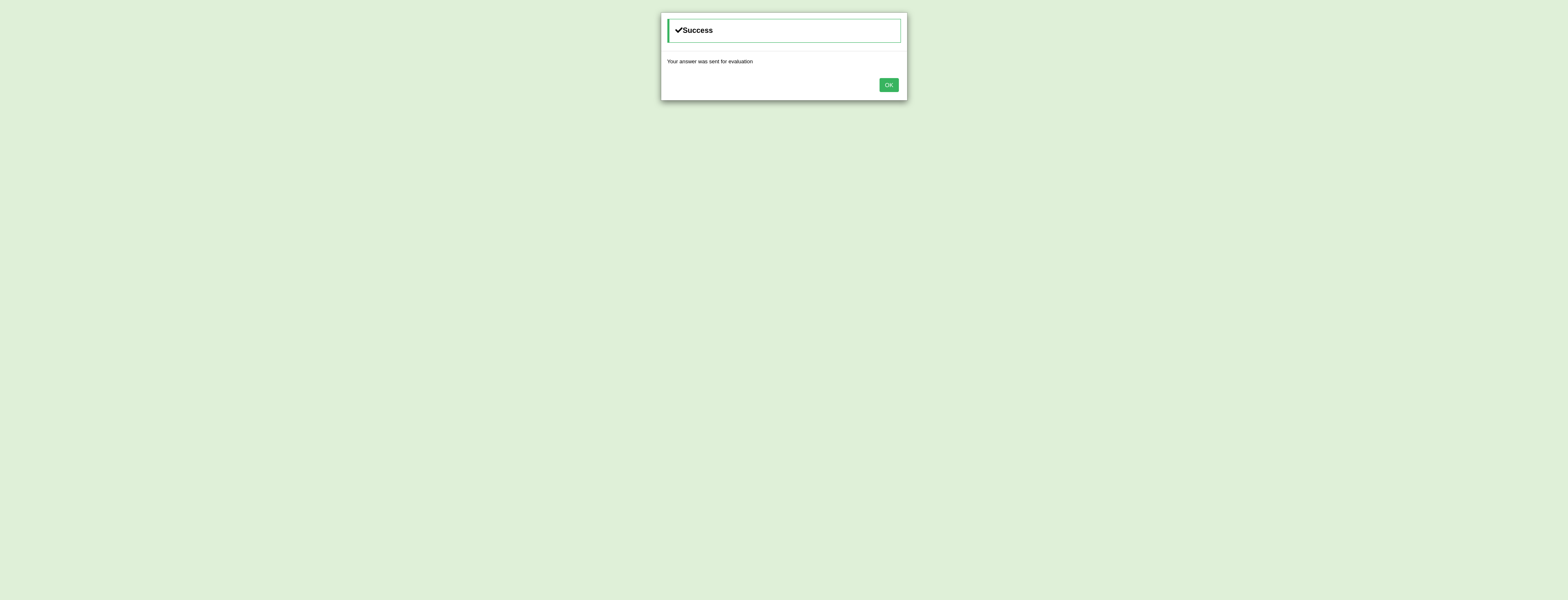
click at [895, 77] on div "OK" at bounding box center [784, 86] width 246 height 29
click at [887, 87] on button "OK" at bounding box center [889, 85] width 19 height 14
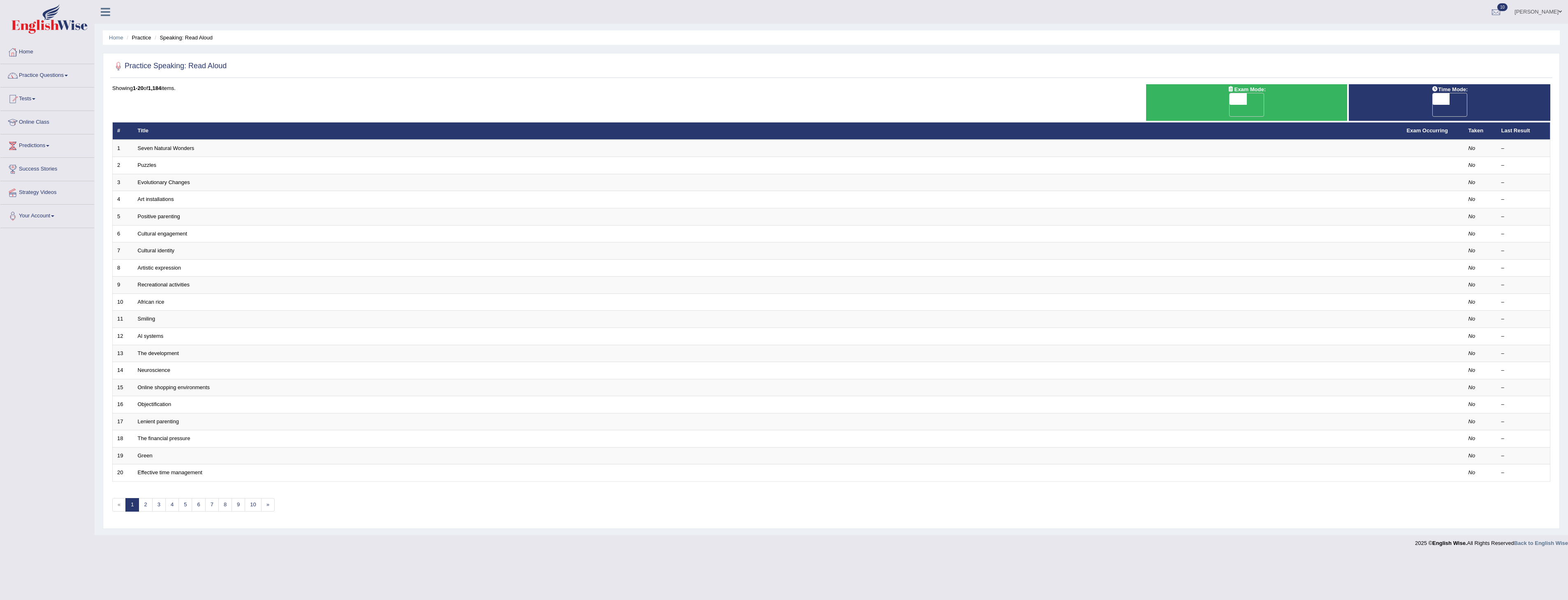
click at [891, 82] on div "Practice Speaking: Read Aloud Time Mode: ON OFF Exam Mode: ON OFF Showing 1-20 …" at bounding box center [831, 291] width 1457 height 476
click at [580, 81] on div "Practice Speaking: Read Aloud Time Mode: ON OFF Exam Mode: ON OFF Showing 1-20 …" at bounding box center [831, 291] width 1457 height 476
click at [770, 44] on ul "Home Practice Speaking: Read Aloud" at bounding box center [831, 38] width 1457 height 15
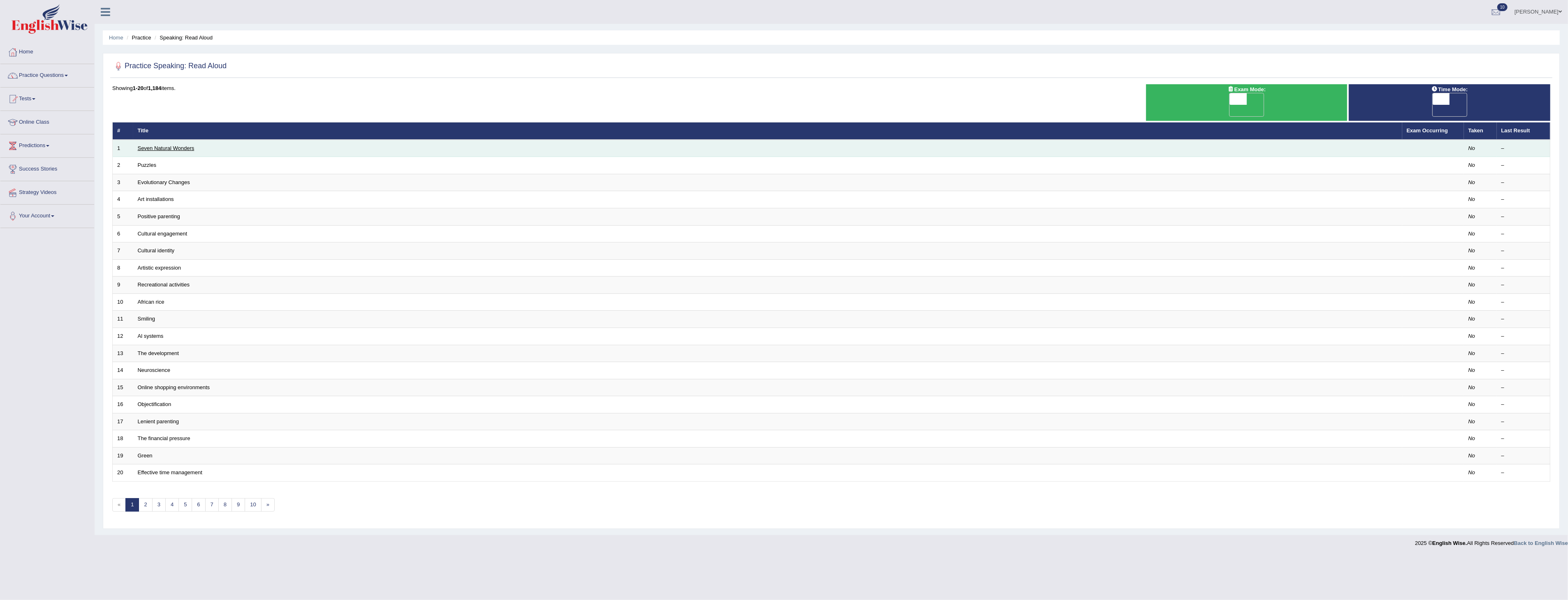
click at [163, 145] on link "Seven Natural Wonders" at bounding box center [166, 148] width 57 height 6
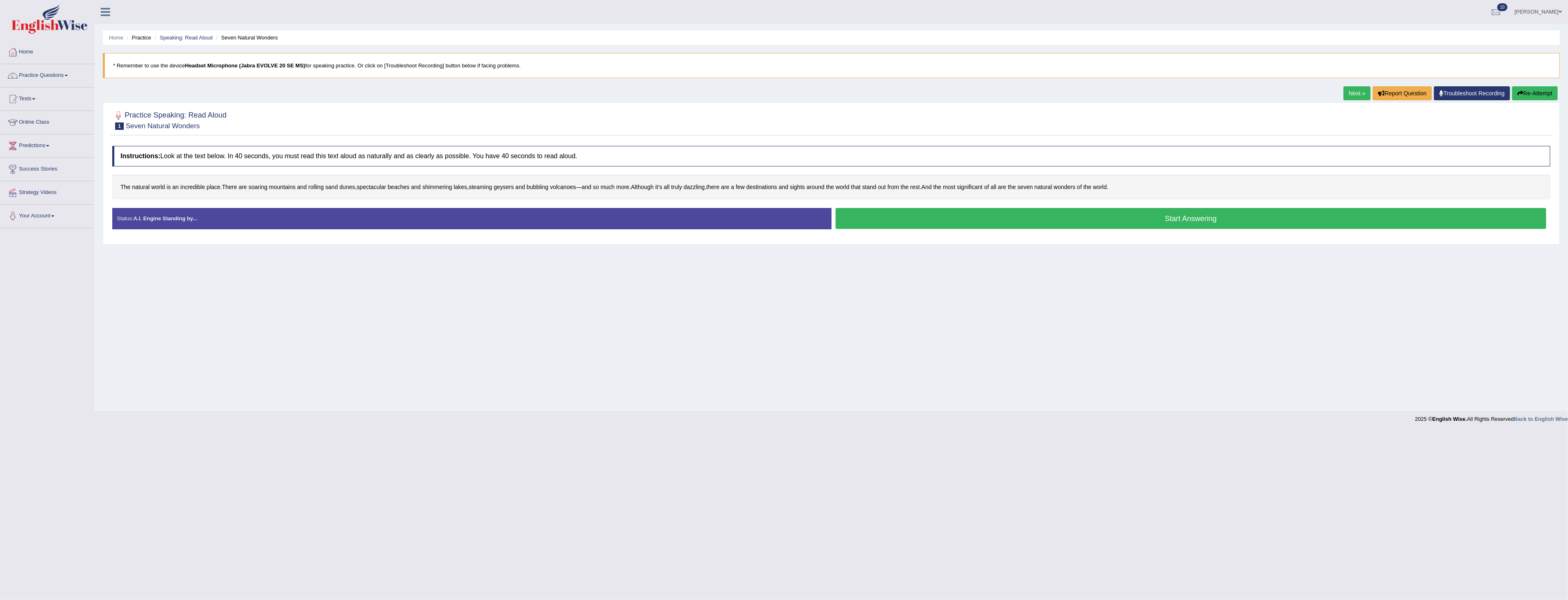
click at [1197, 221] on button "Start Answering" at bounding box center [1191, 218] width 711 height 21
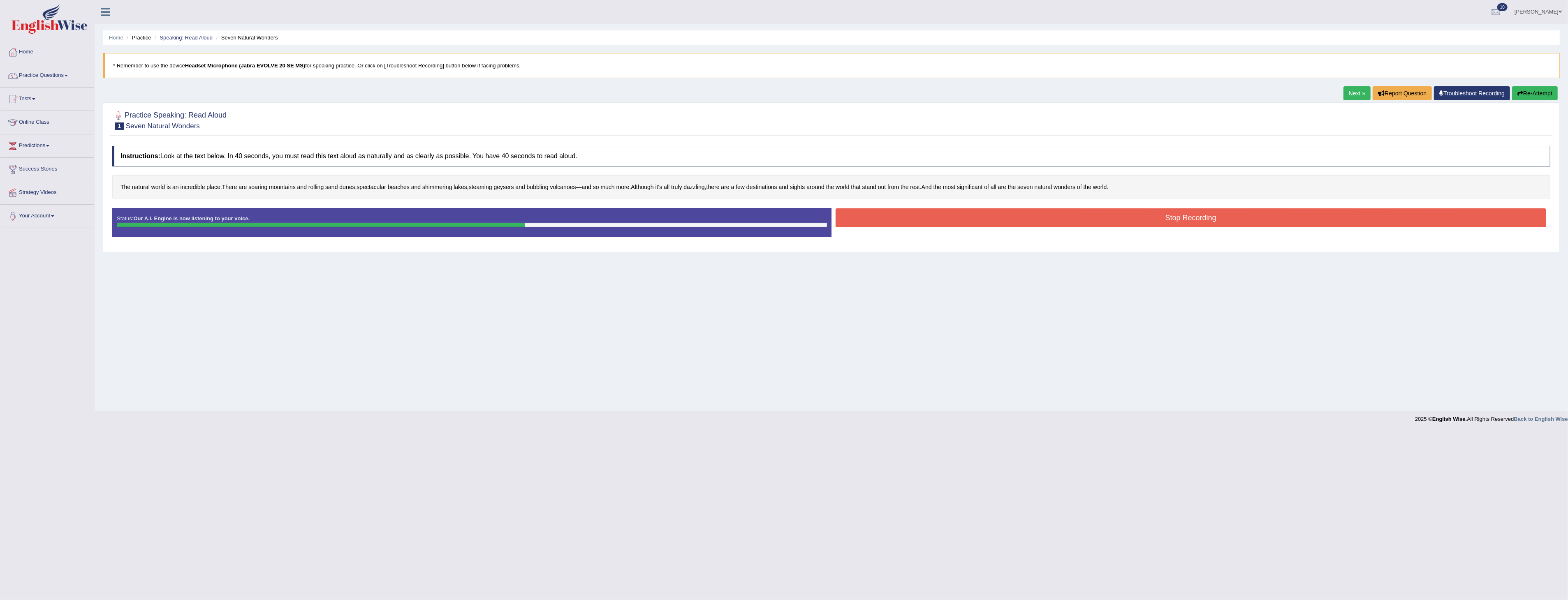
click at [1167, 214] on button "Stop Recording" at bounding box center [1191, 218] width 711 height 19
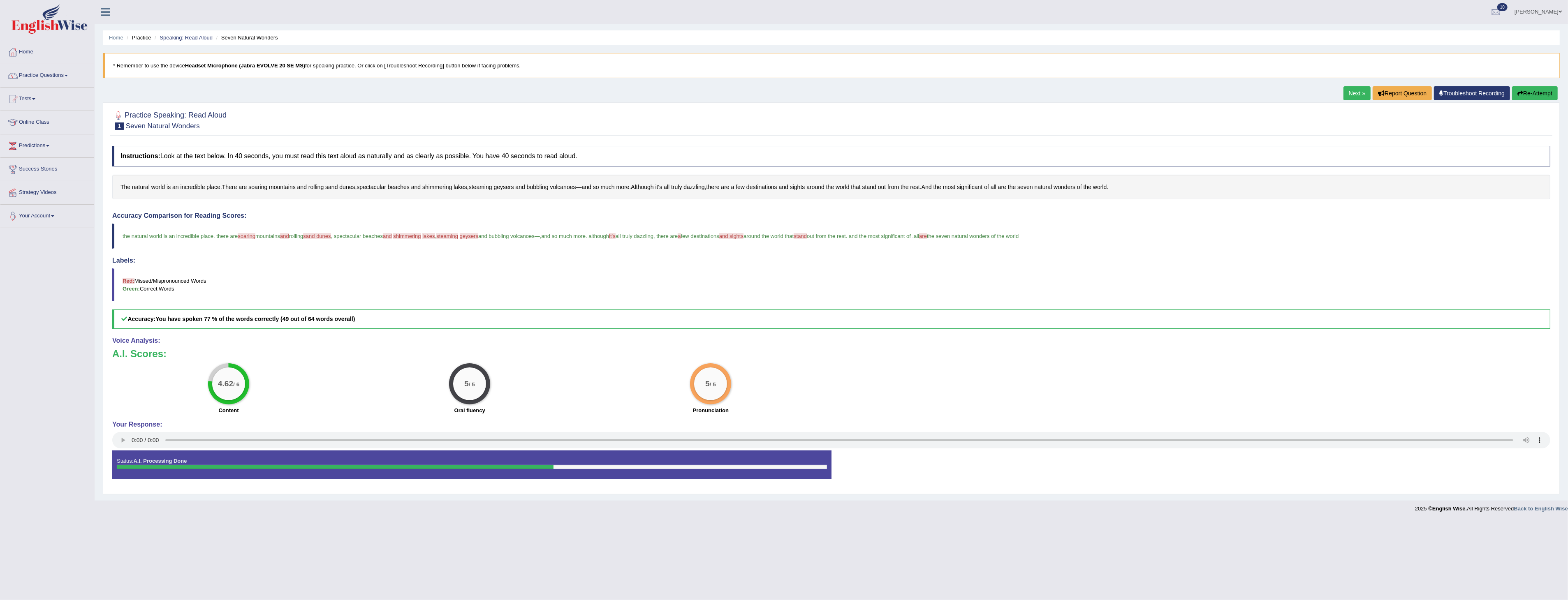
click at [183, 37] on link "Speaking: Read Aloud" at bounding box center [186, 38] width 53 height 6
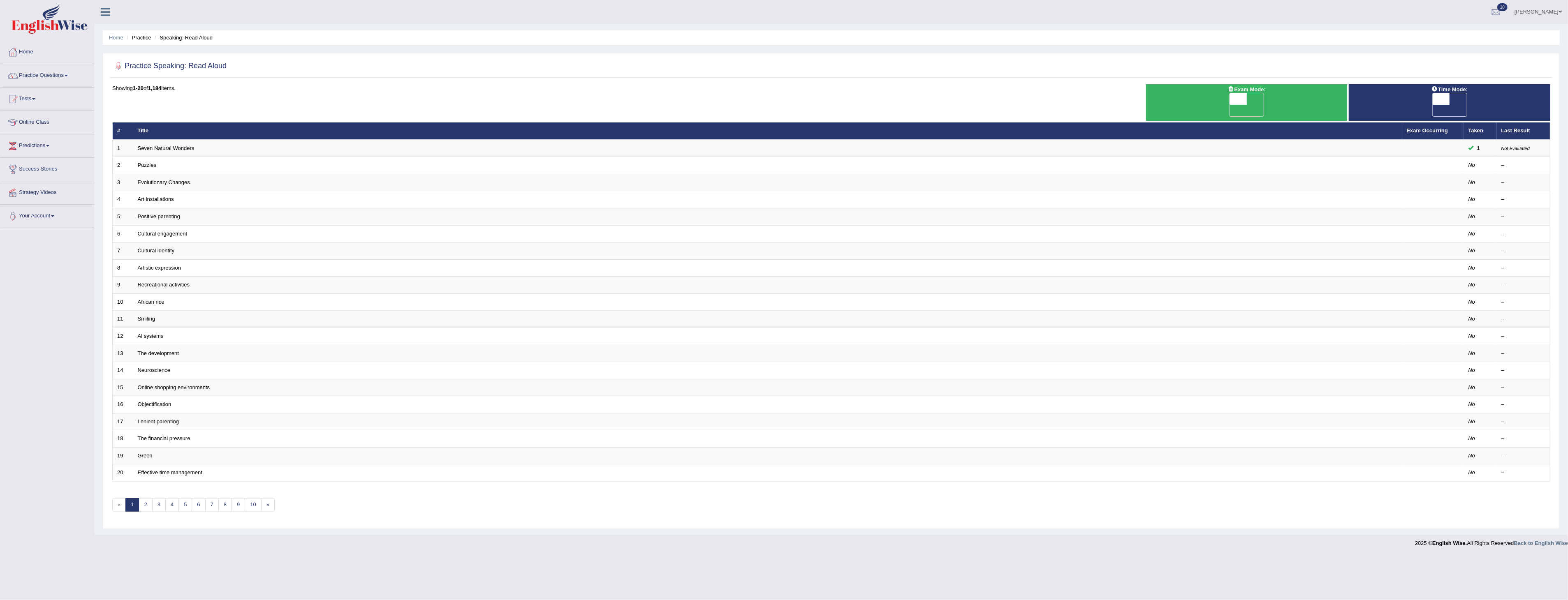
click at [1239, 97] on span at bounding box center [1238, 99] width 17 height 12
checkbox input "true"
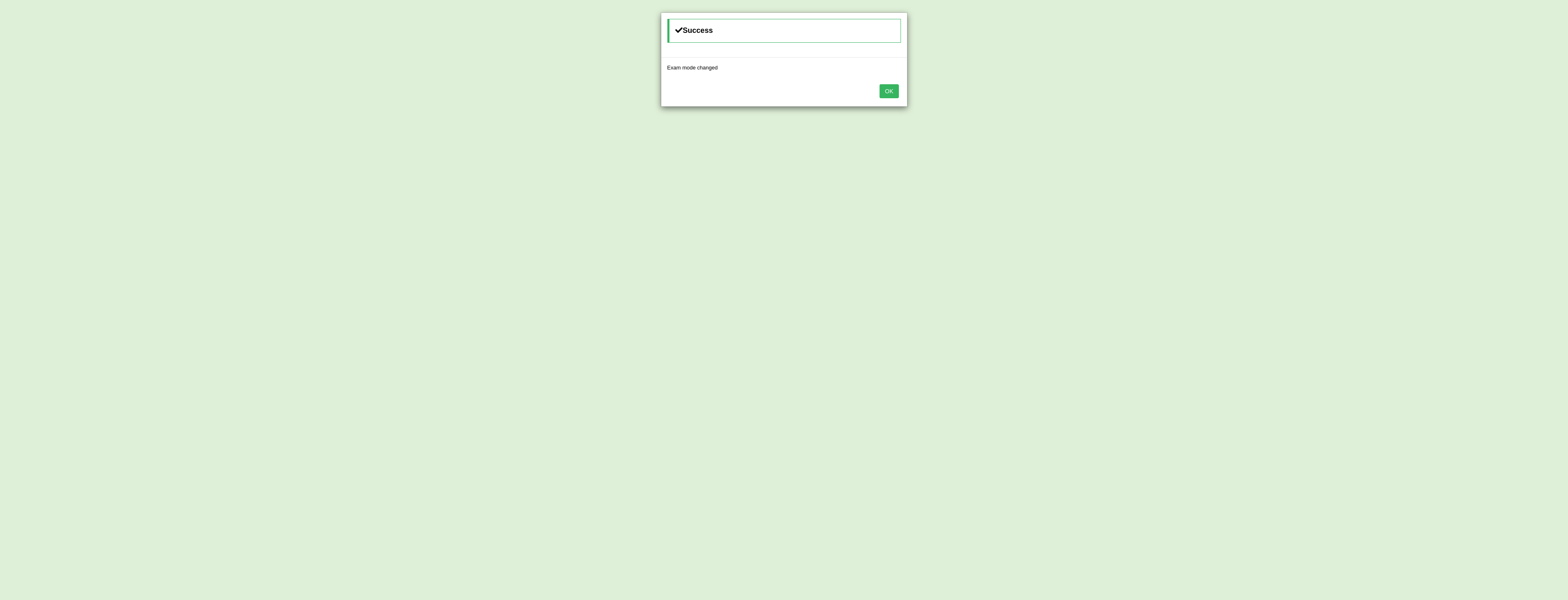
click at [895, 93] on button "OK" at bounding box center [889, 91] width 19 height 14
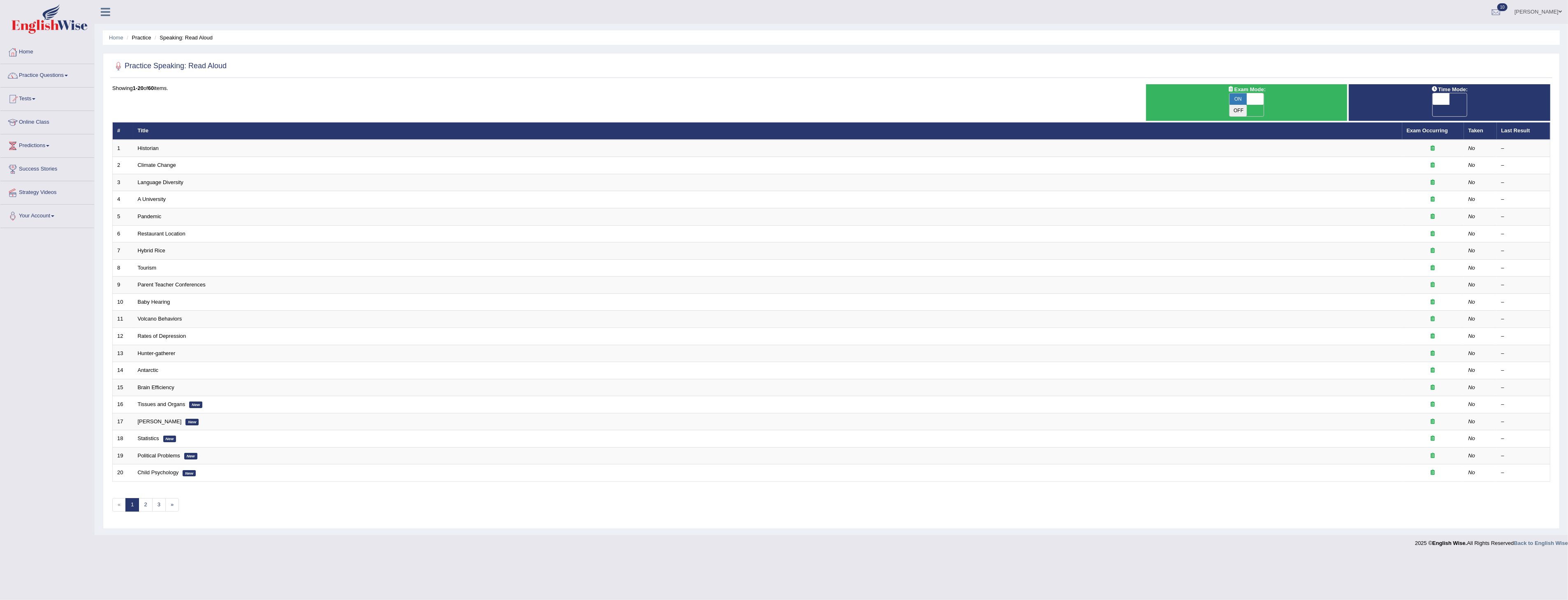
click at [1443, 101] on span at bounding box center [1441, 99] width 17 height 12
checkbox input "true"
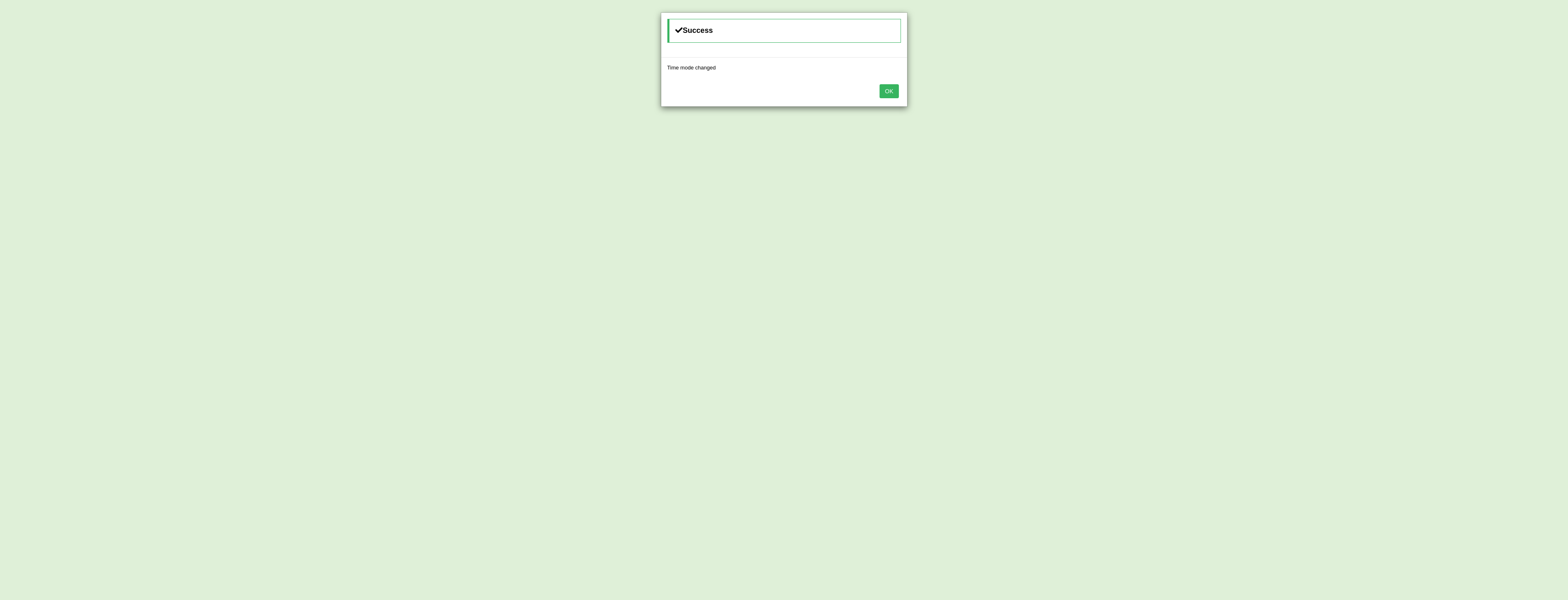
click at [887, 92] on button "OK" at bounding box center [889, 91] width 19 height 14
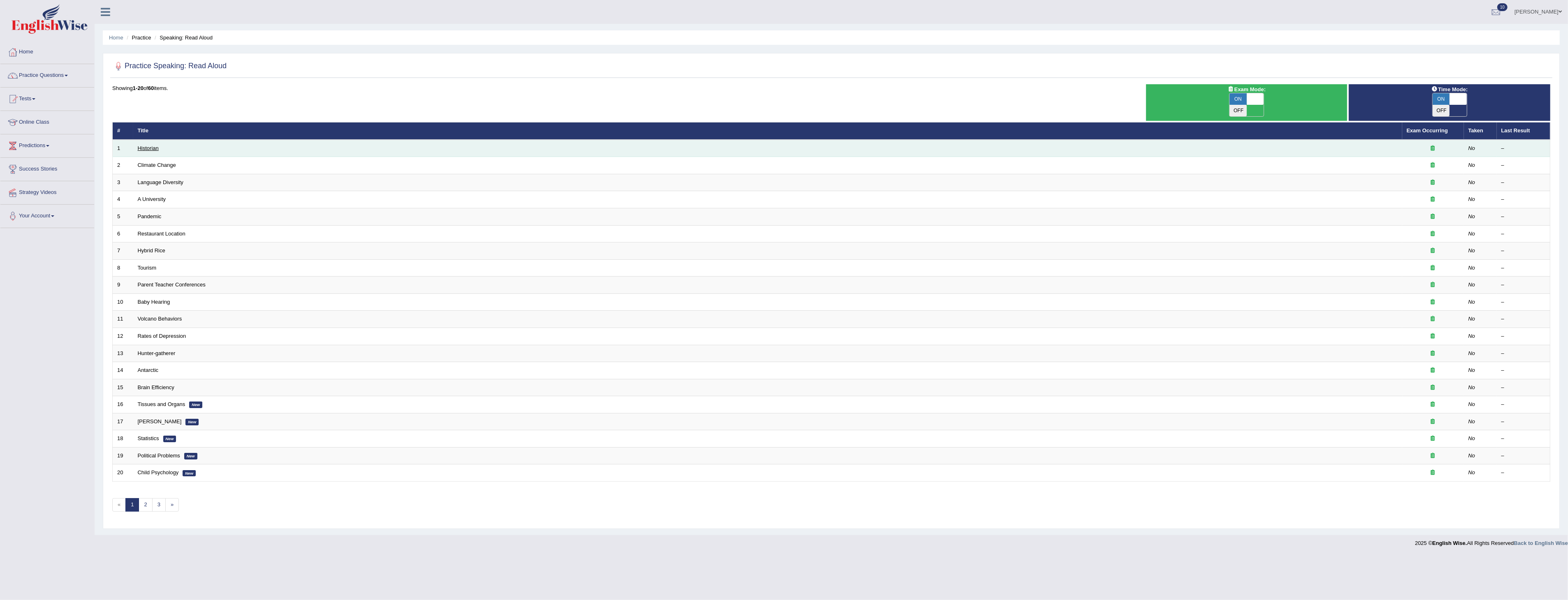
click at [149, 145] on link "Historian" at bounding box center [148, 148] width 21 height 6
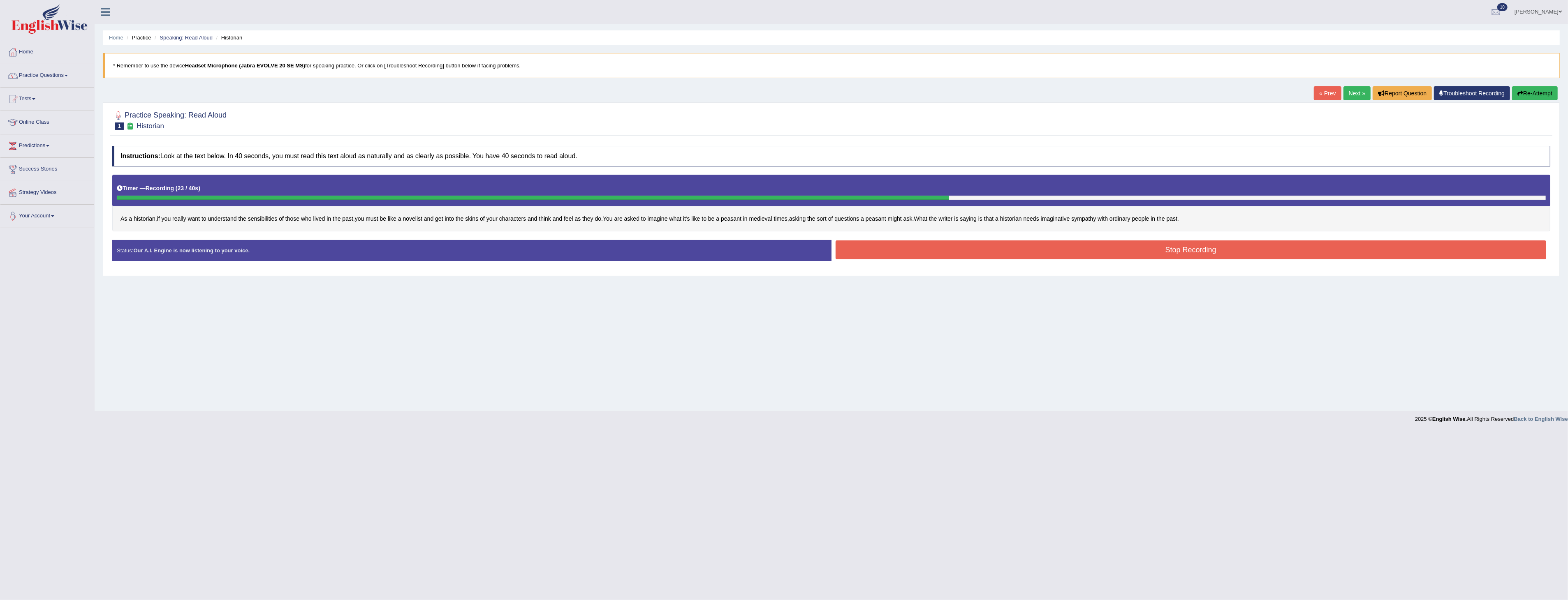
click at [1134, 251] on button "Stop Recording" at bounding box center [1191, 249] width 711 height 19
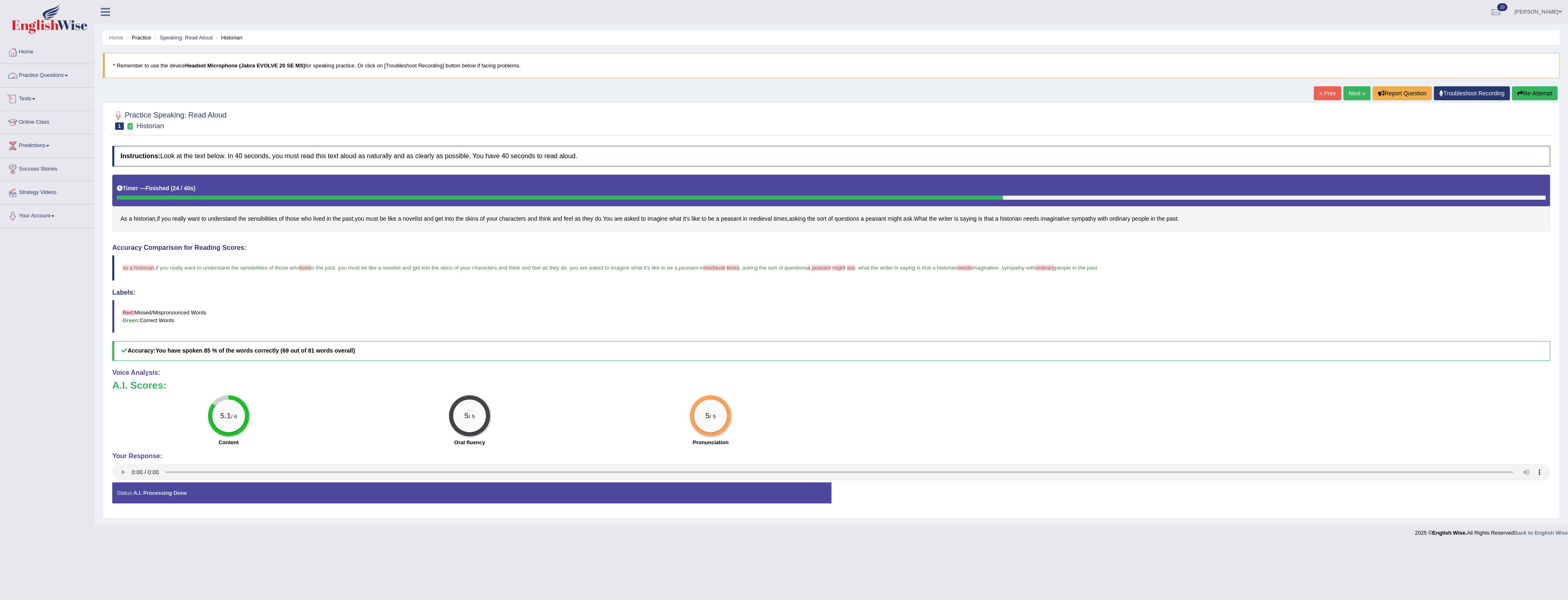
click at [40, 75] on link "Practice Questions" at bounding box center [47, 74] width 94 height 21
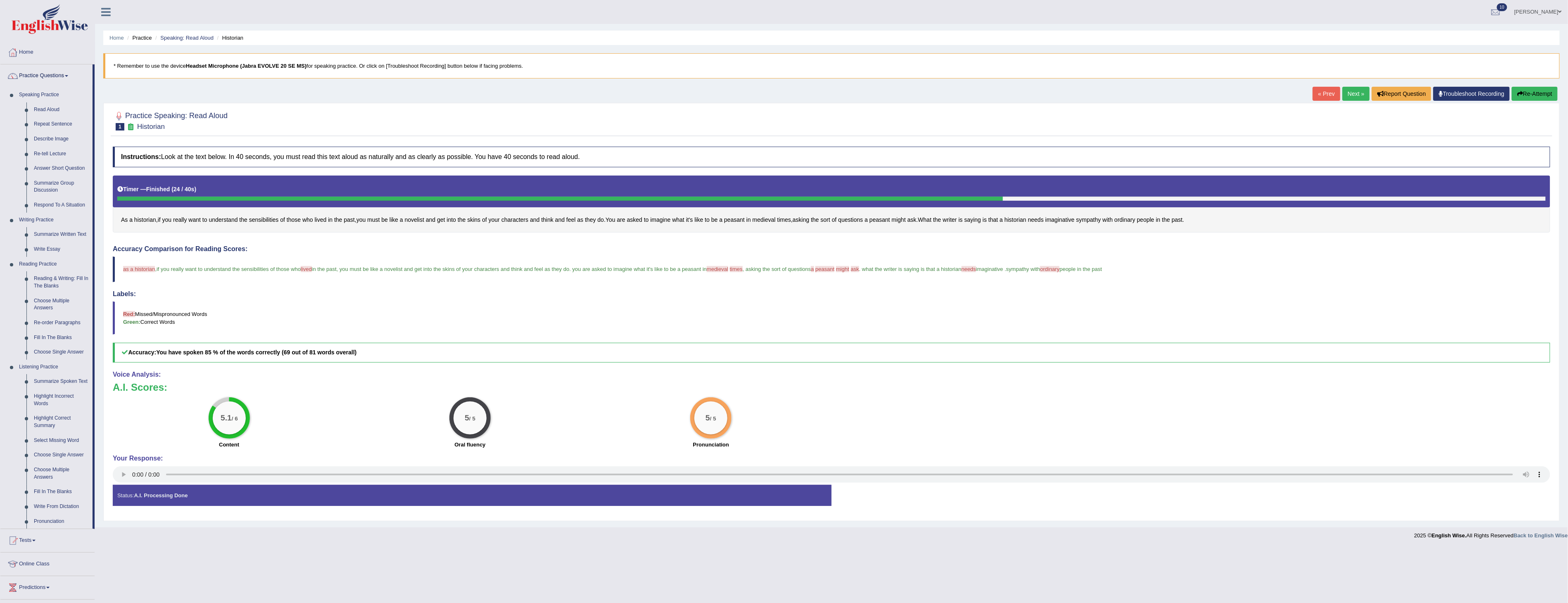
click at [979, 418] on div "5.1 / 6 Content 5 / 5 Oral fluency 5 / 5 Pronunciation" at bounding box center [831, 424] width 1446 height 53
click at [1356, 94] on link "Next »" at bounding box center [1356, 94] width 28 height 14
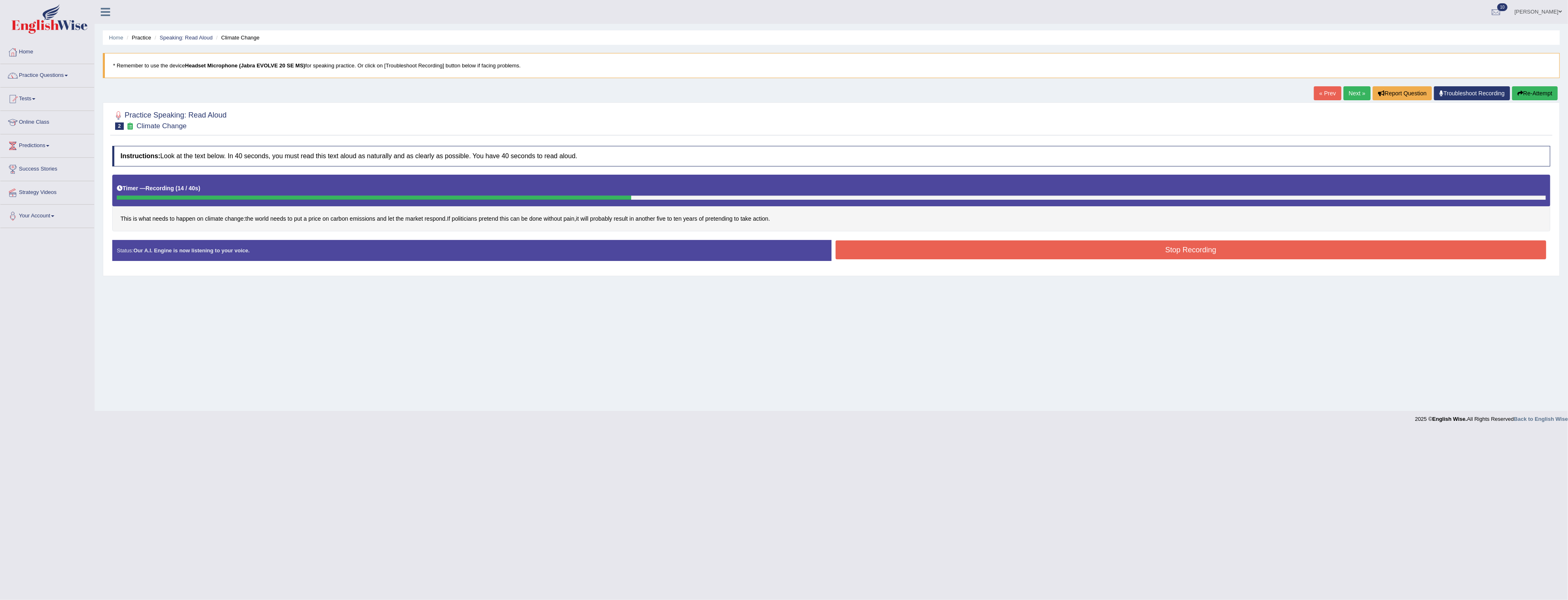
click at [1088, 245] on button "Stop Recording" at bounding box center [1191, 249] width 711 height 19
